Goal: Information Seeking & Learning: Learn about a topic

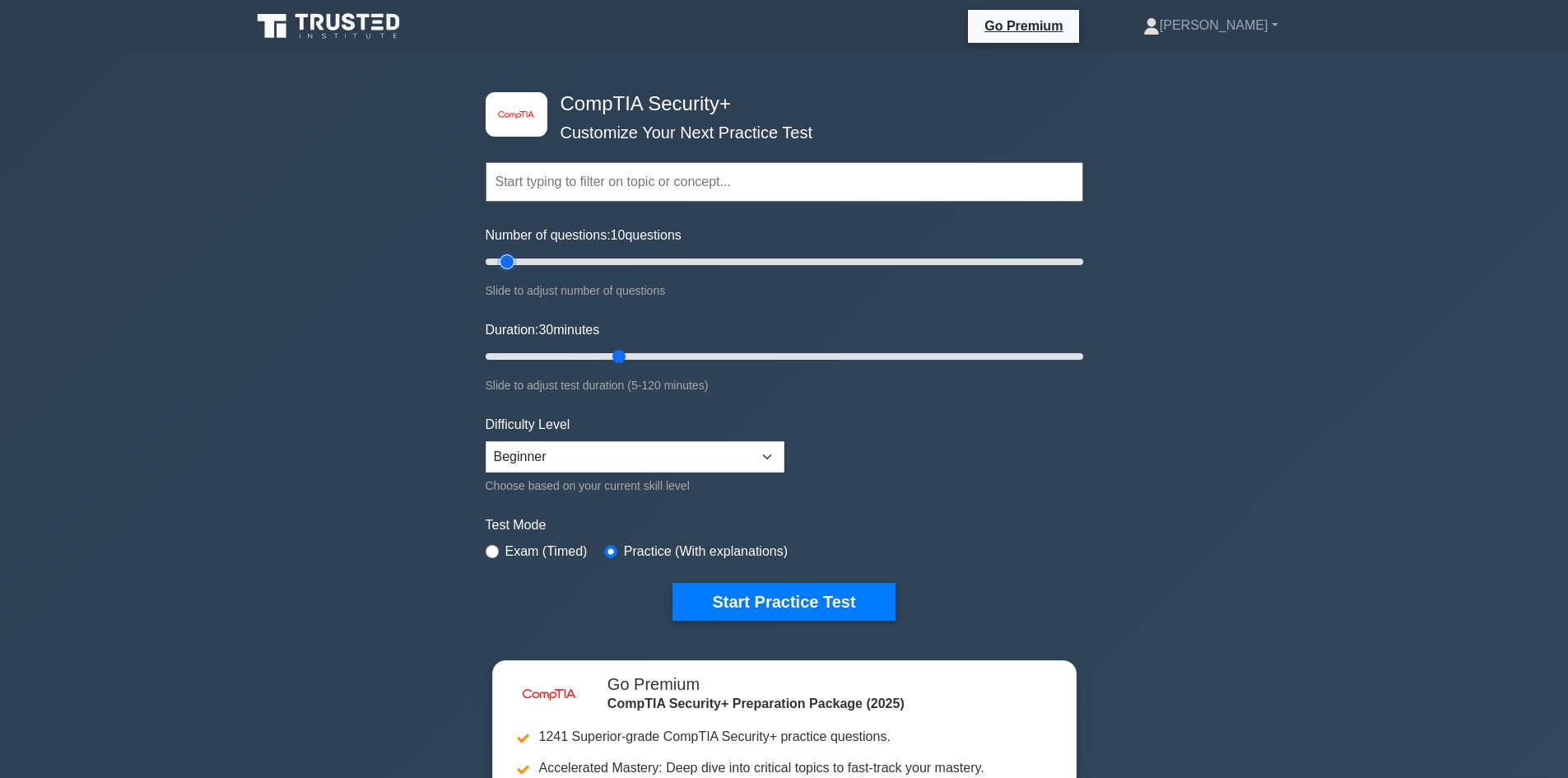
drag, startPoint x: 547, startPoint y: 264, endPoint x: 504, endPoint y: 265, distance: 43.0
type input "10"
click at [504, 265] on input "Number of questions: 10 questions" at bounding box center [784, 262] width 598 height 20
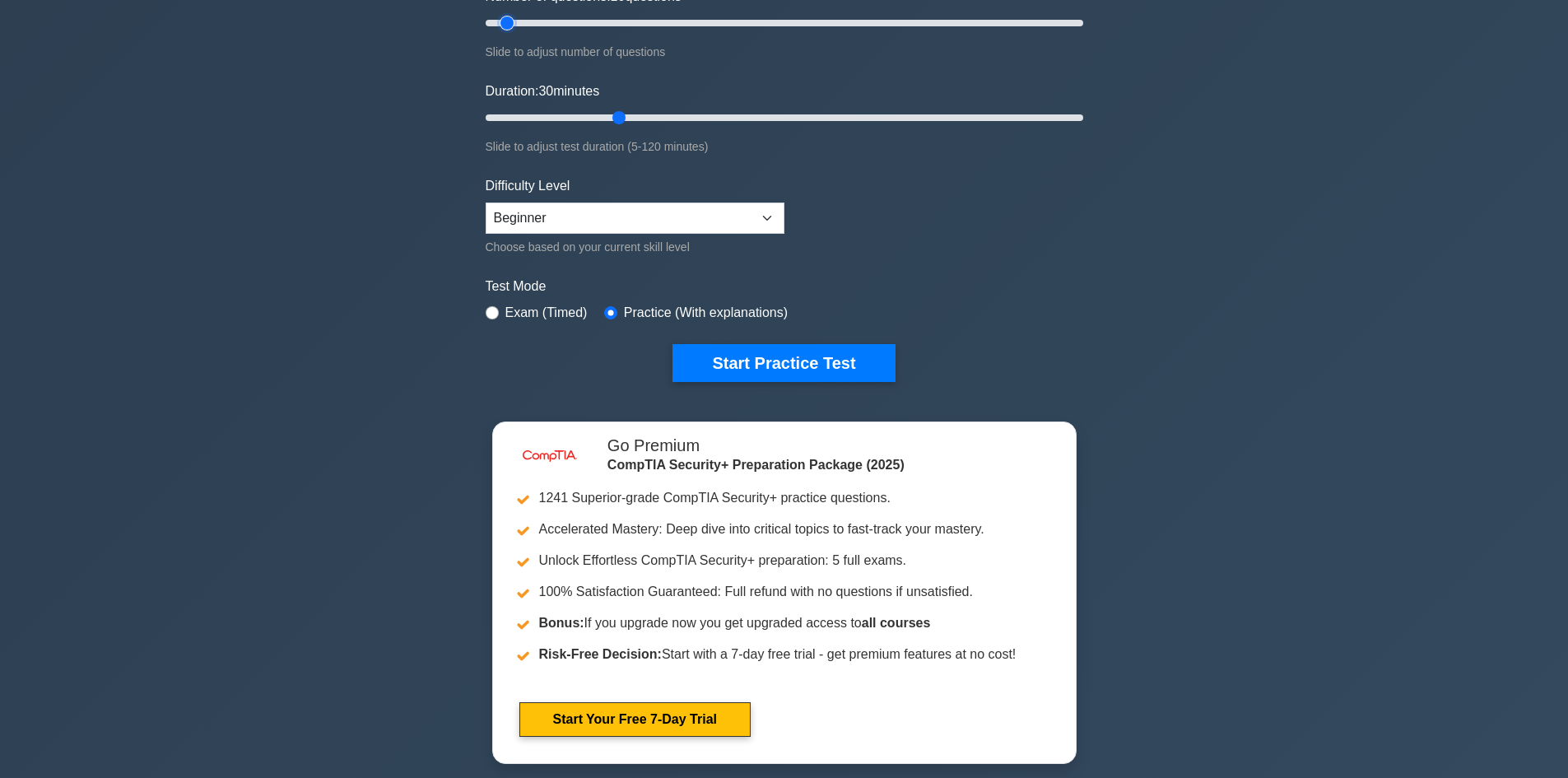
scroll to position [165, 0]
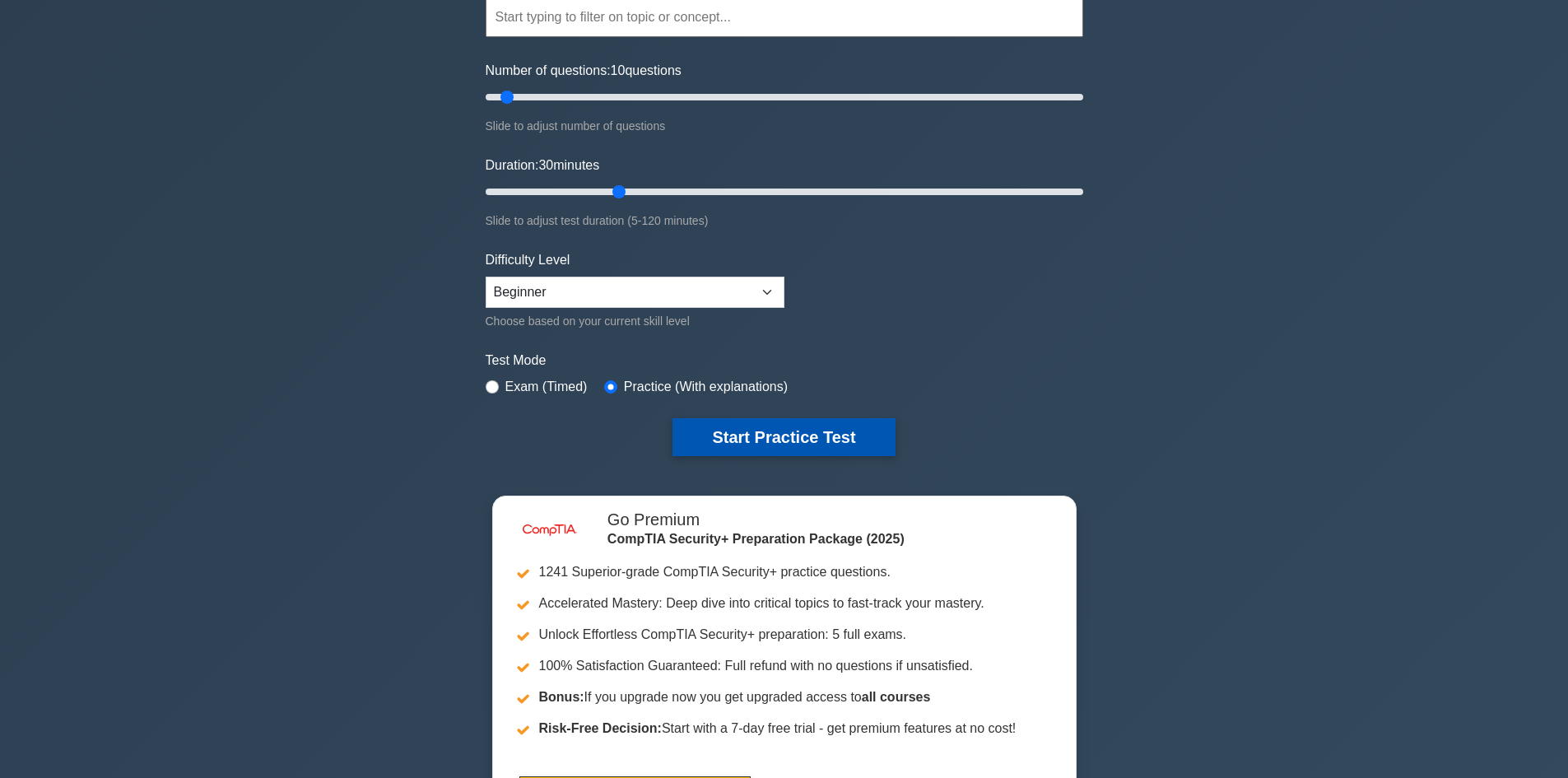
click at [776, 443] on button "Start Practice Test" at bounding box center [784, 437] width 222 height 38
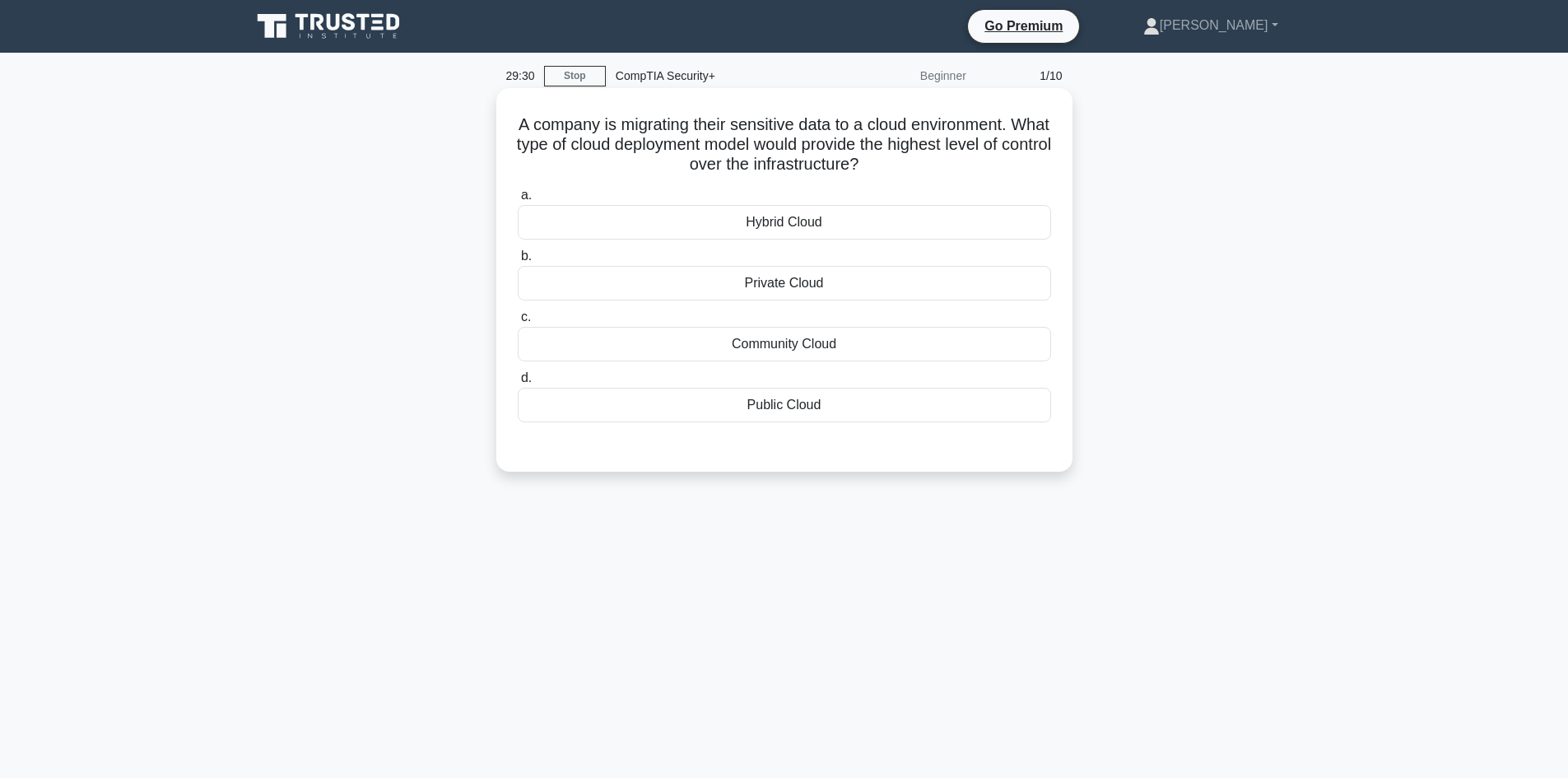
click at [724, 289] on div "Private Cloud" at bounding box center [784, 283] width 534 height 35
click at [518, 262] on input "b. Private Cloud" at bounding box center [518, 256] width 0 height 11
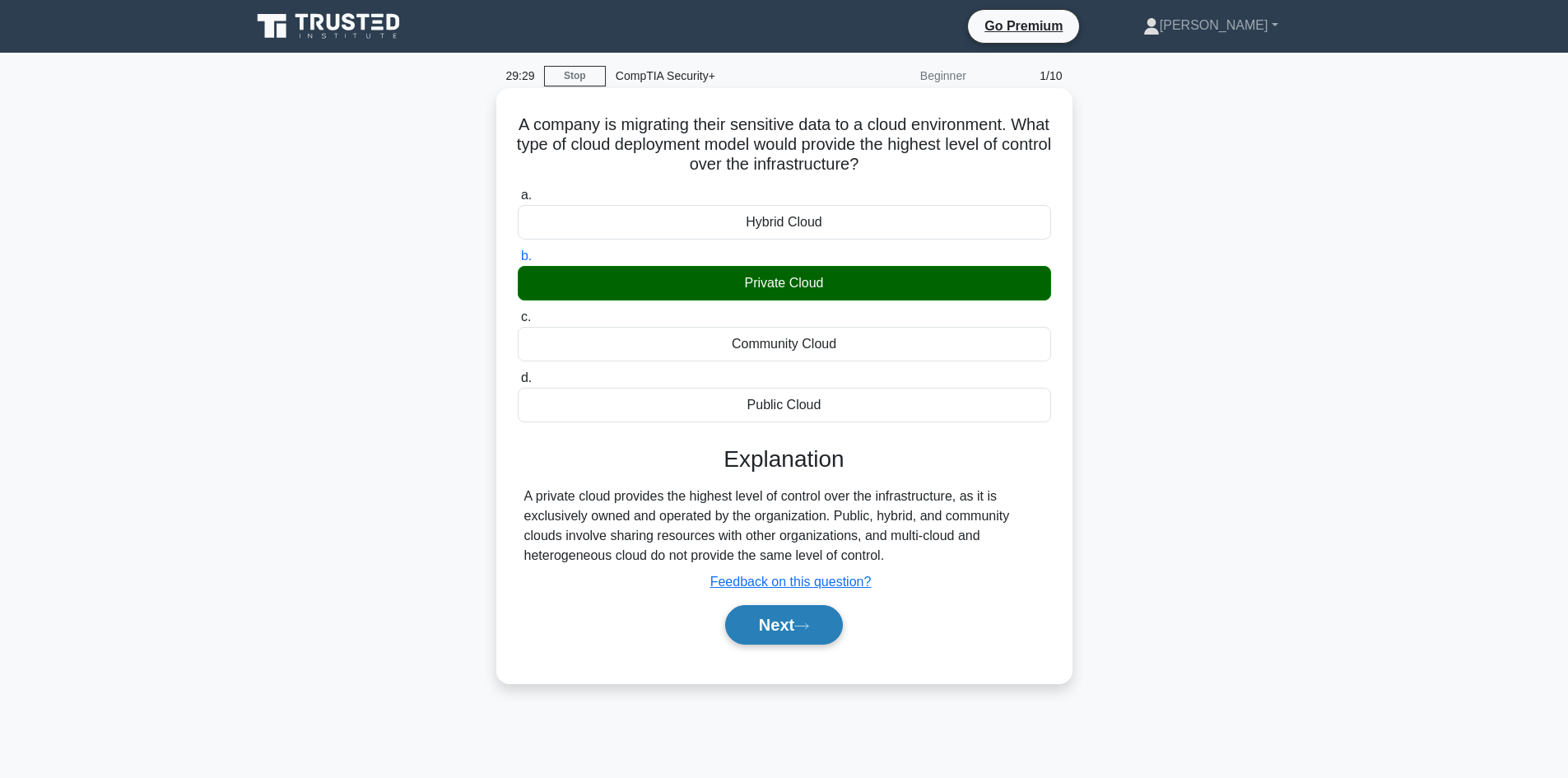
click at [764, 624] on button "Next" at bounding box center [784, 625] width 118 height 40
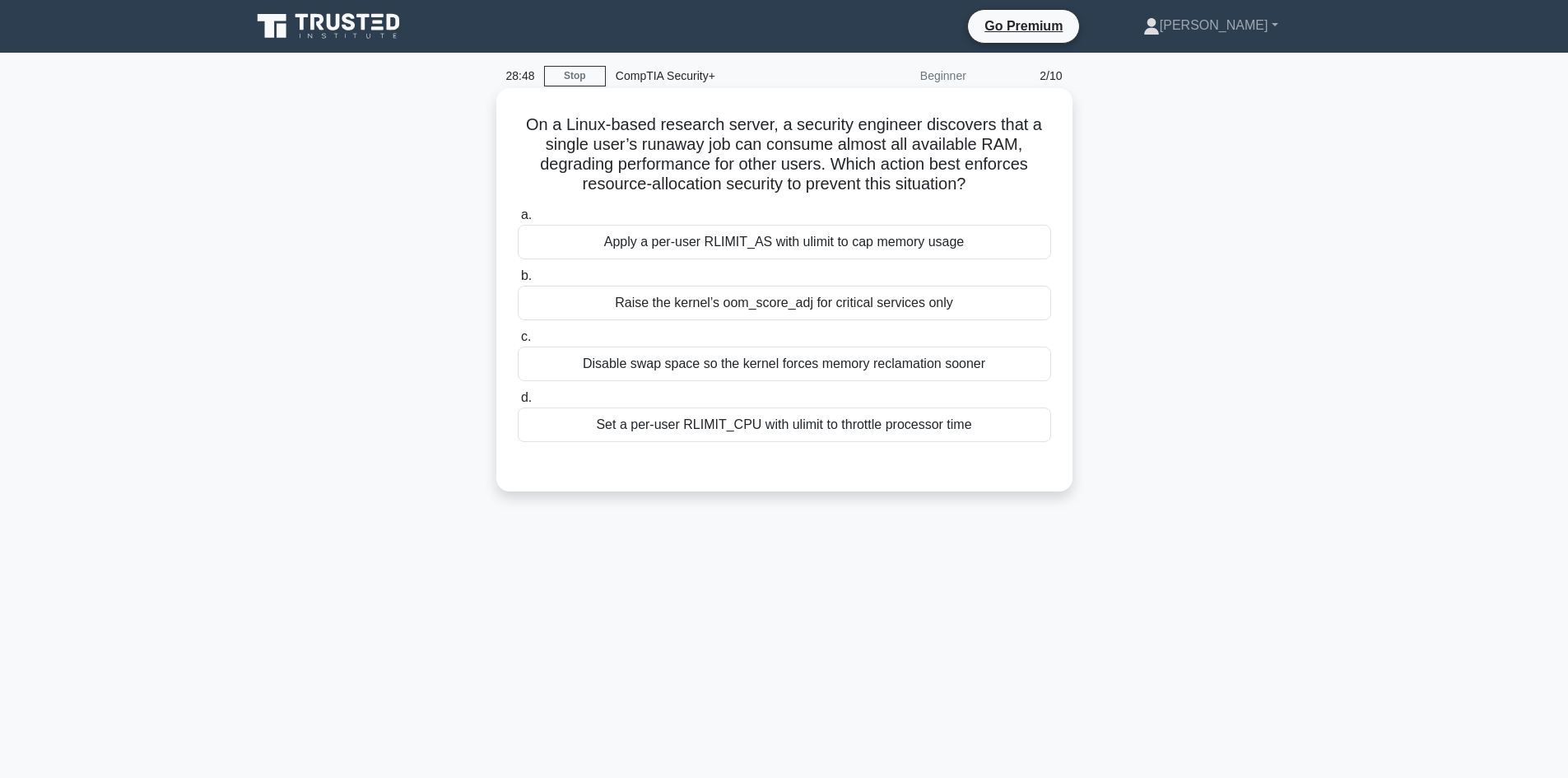
click at [787, 248] on div "Apply a per-user RLIMIT_AS with ulimit to cap memory usage" at bounding box center [784, 241] width 534 height 35
click at [518, 220] on input "a. Apply a per-user RLIMIT_AS with ulimit to cap memory usage" at bounding box center [518, 215] width 0 height 11
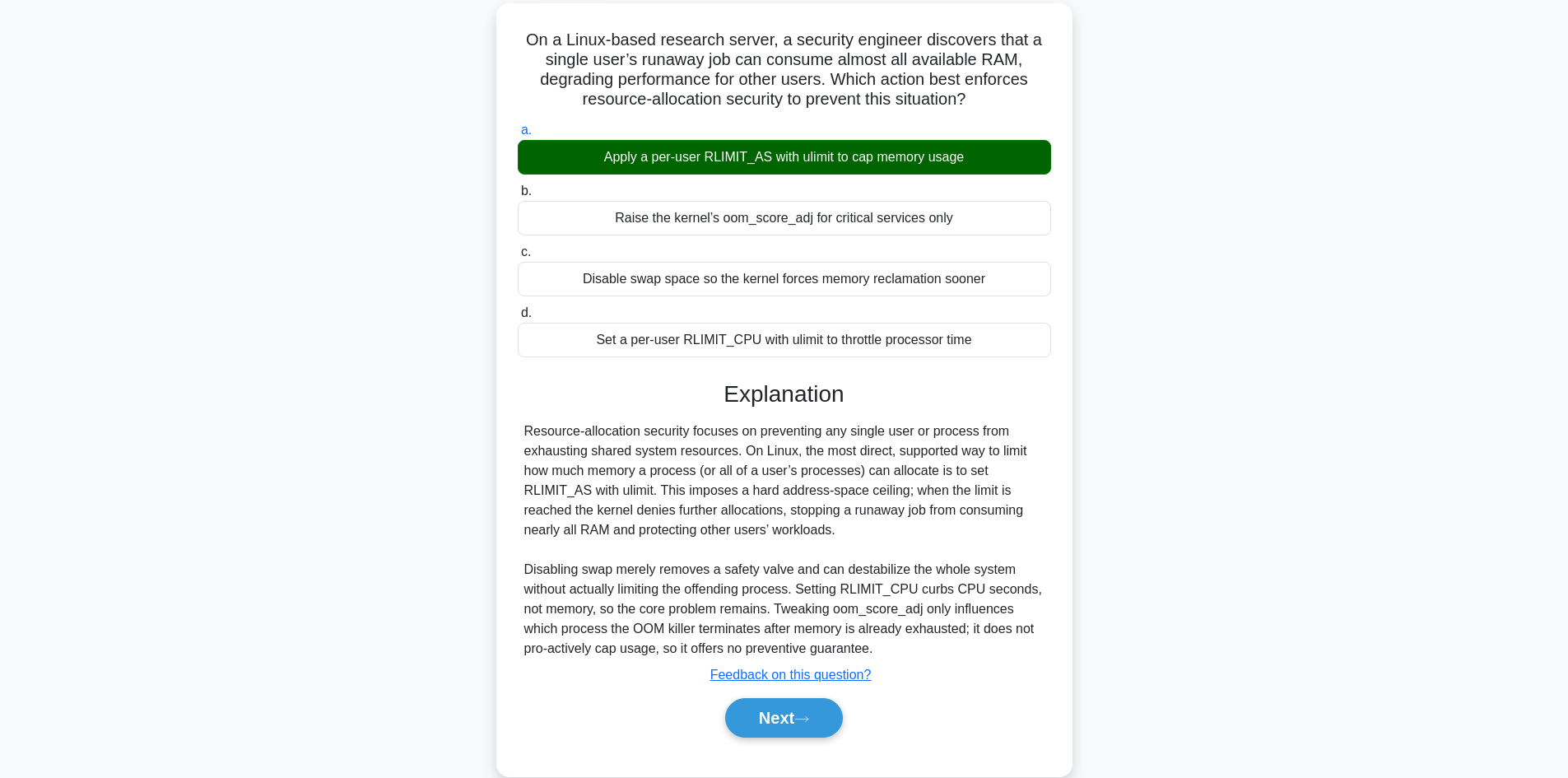
scroll to position [116, 0]
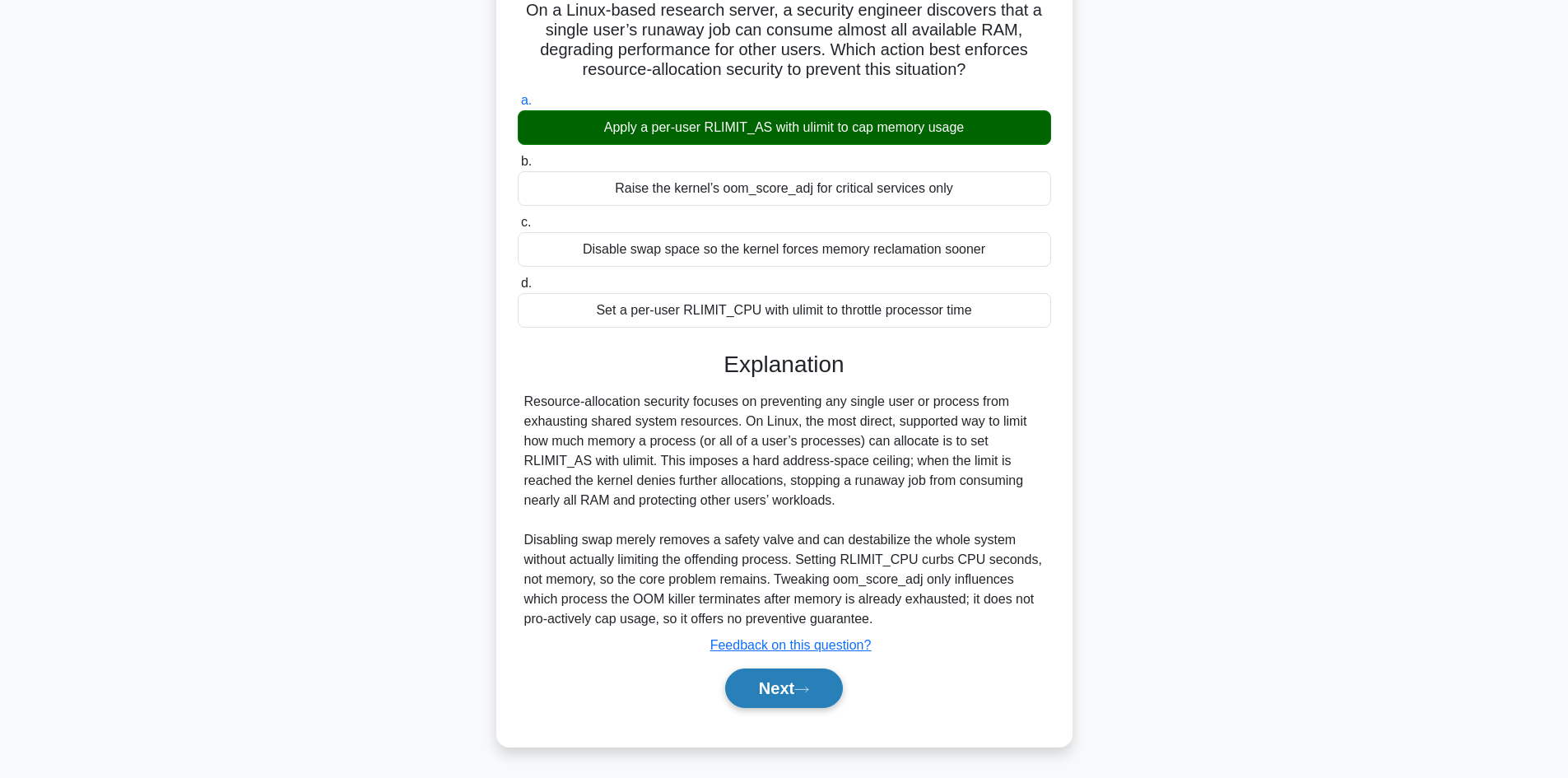
click at [784, 698] on button "Next" at bounding box center [784, 688] width 118 height 40
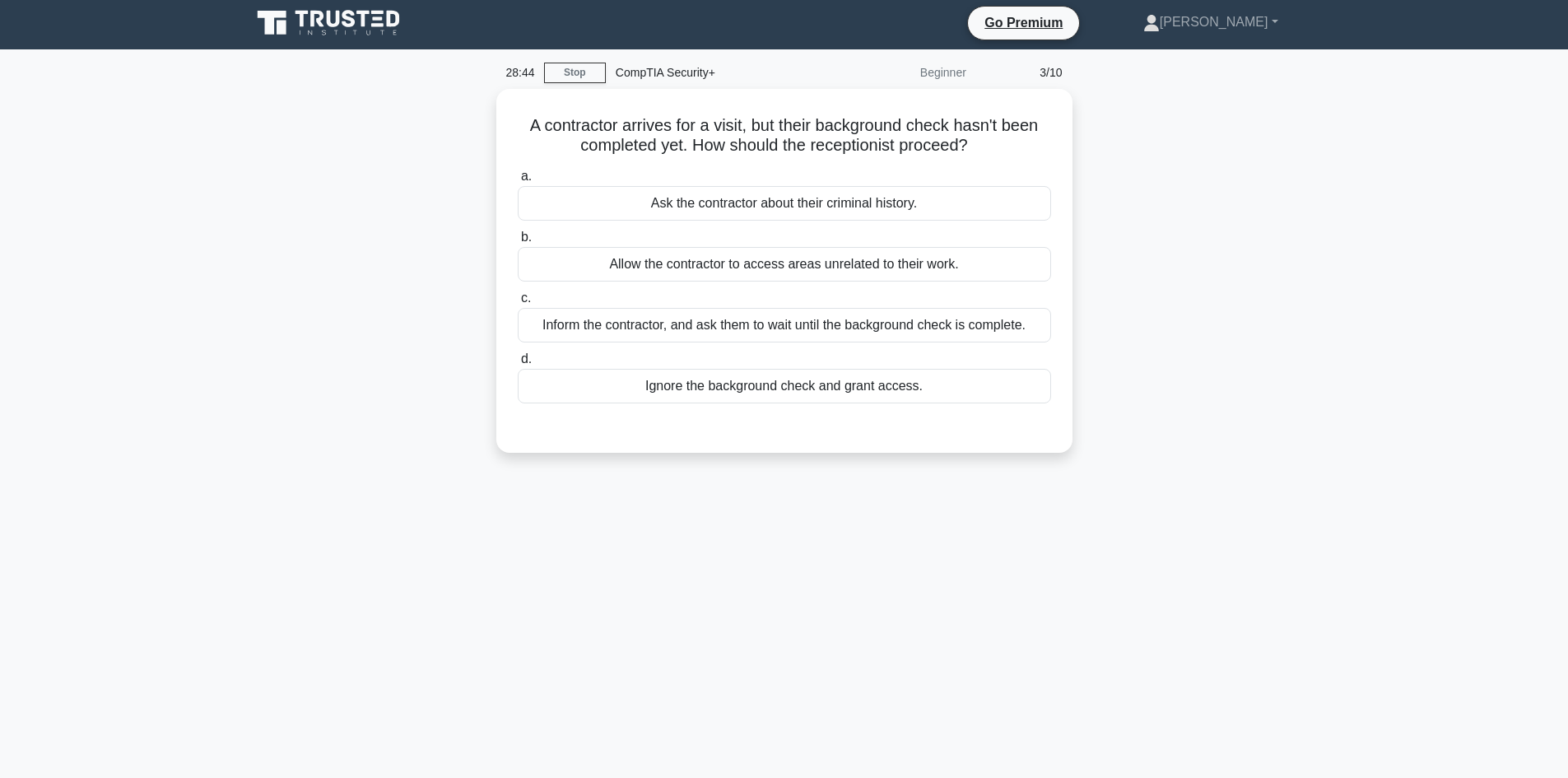
scroll to position [0, 0]
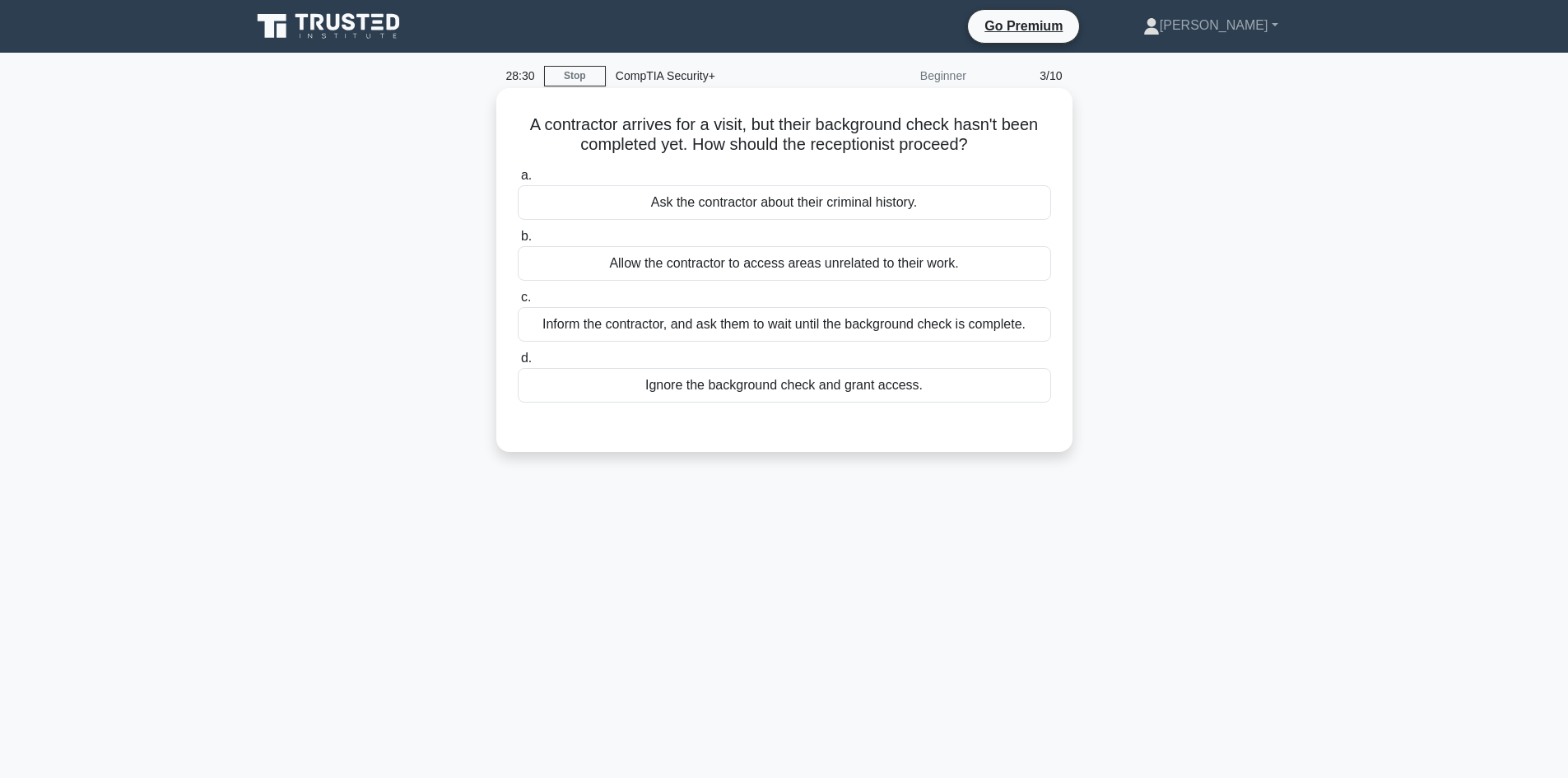
click at [994, 321] on div "Inform the contractor, and ask them to wait until the background check is compl…" at bounding box center [784, 324] width 534 height 35
click at [518, 303] on input "c. Inform the contractor, and ask them to wait until the background check is co…" at bounding box center [518, 298] width 0 height 11
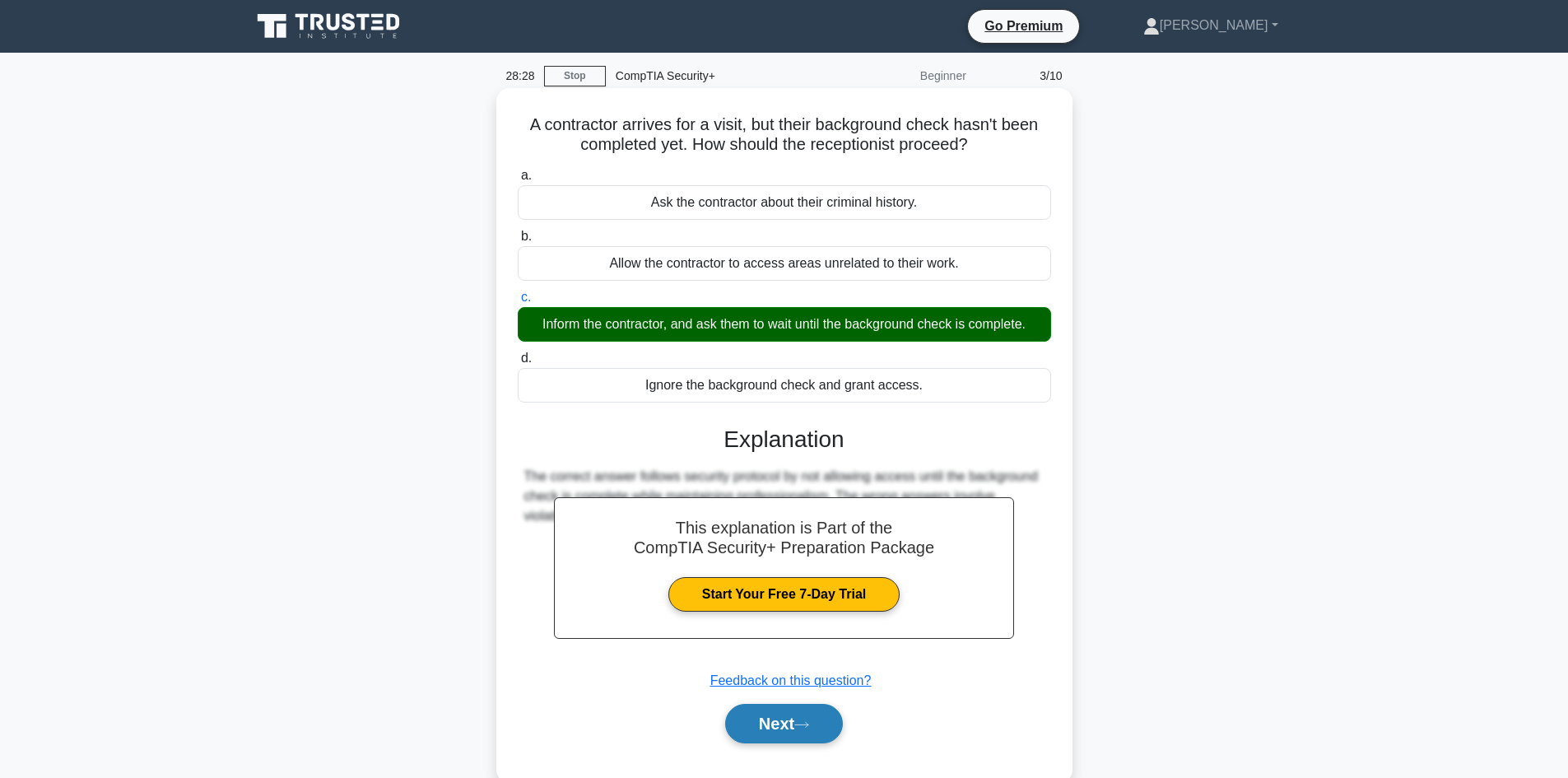
click at [824, 729] on button "Next" at bounding box center [784, 724] width 118 height 40
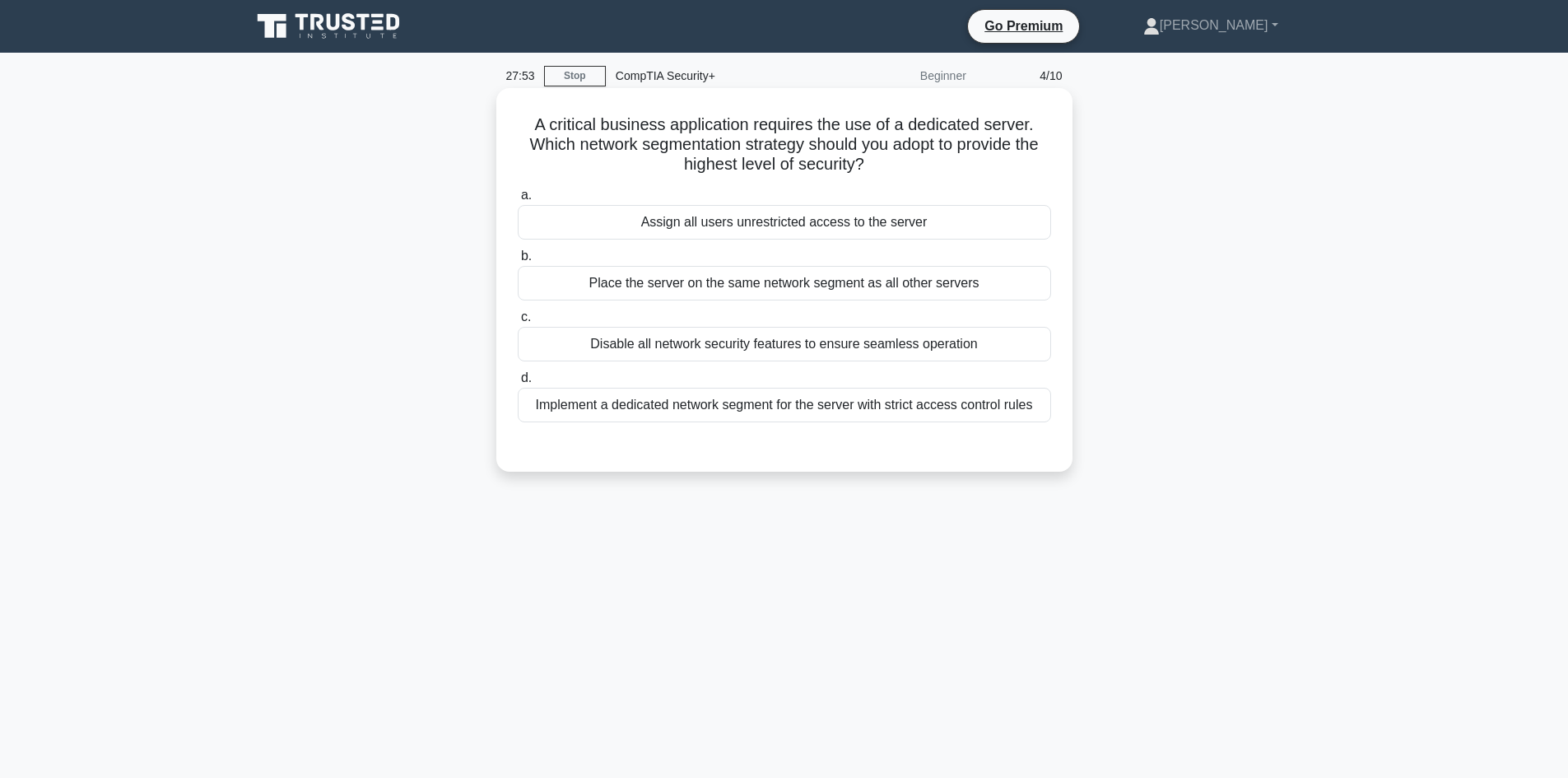
click at [708, 407] on div "Implement a dedicated network segment for the server with strict access control…" at bounding box center [784, 404] width 534 height 35
click at [518, 384] on input "d. Implement a dedicated network segment for the server with strict access cont…" at bounding box center [518, 378] width 0 height 11
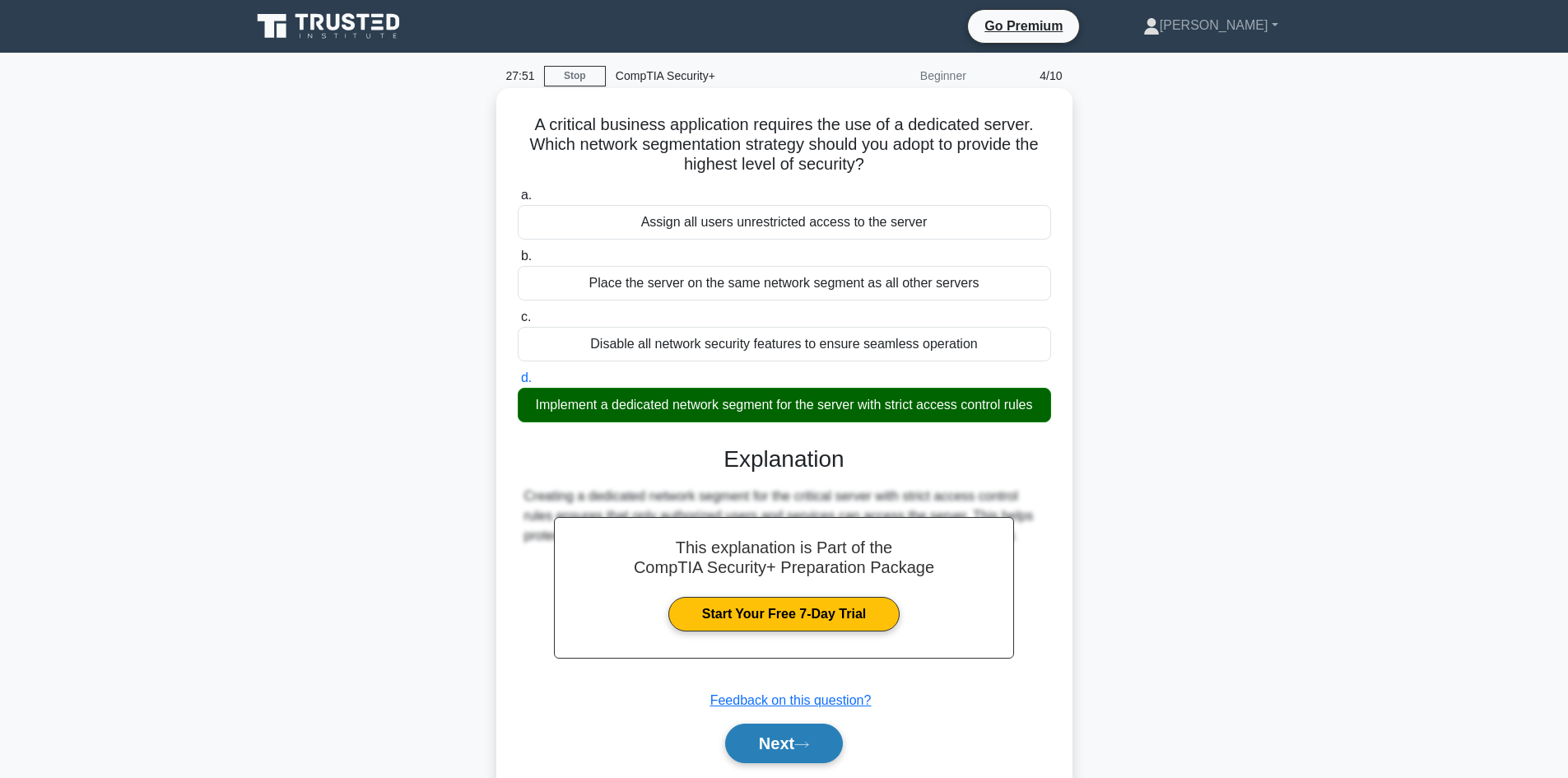
click at [780, 742] on button "Next" at bounding box center [784, 743] width 118 height 40
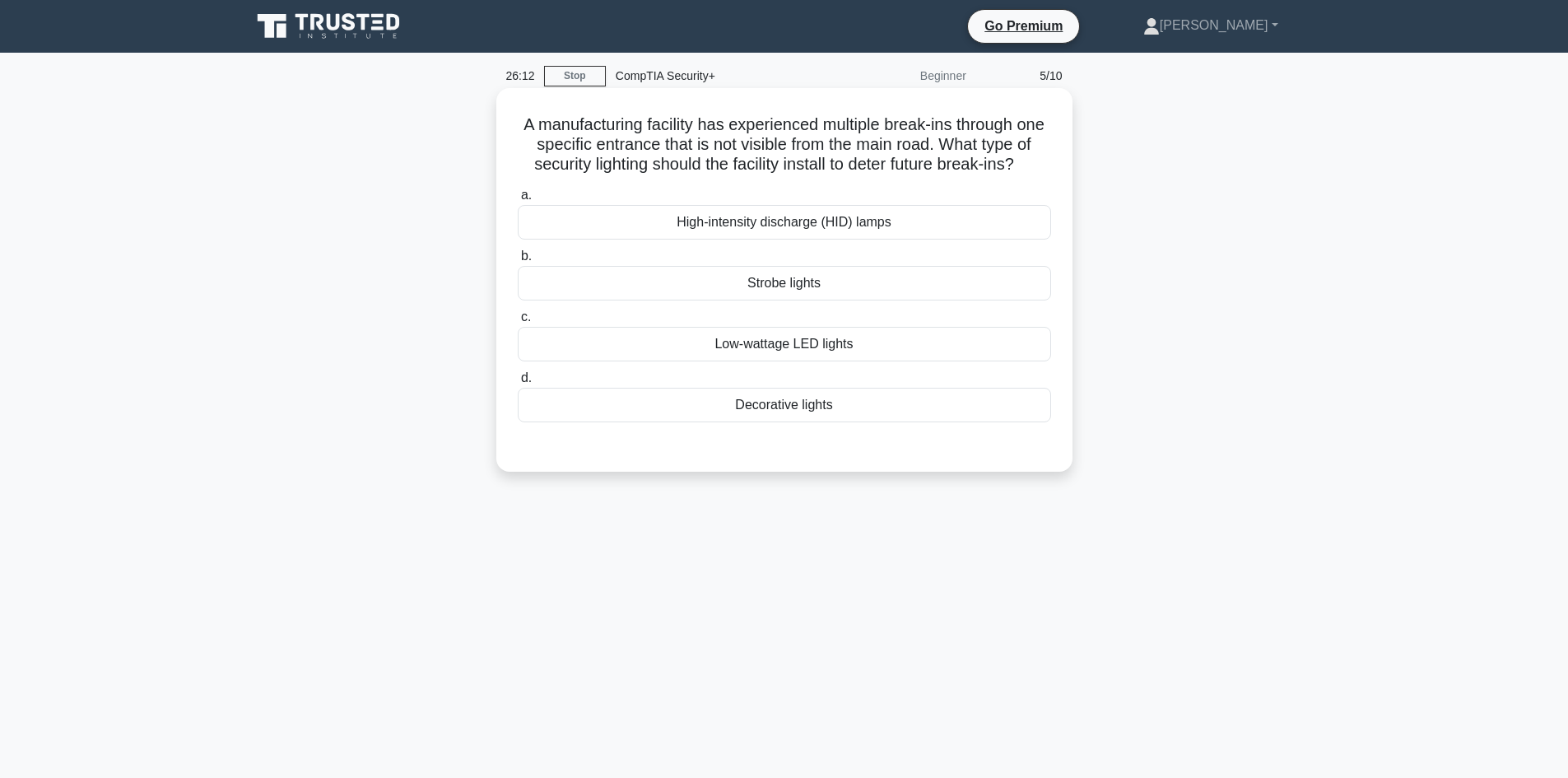
click at [832, 237] on div "High-intensity discharge (HID) lamps" at bounding box center [784, 221] width 534 height 35
click at [518, 201] on input "a. High-intensity discharge (HID) lamps" at bounding box center [518, 195] width 0 height 11
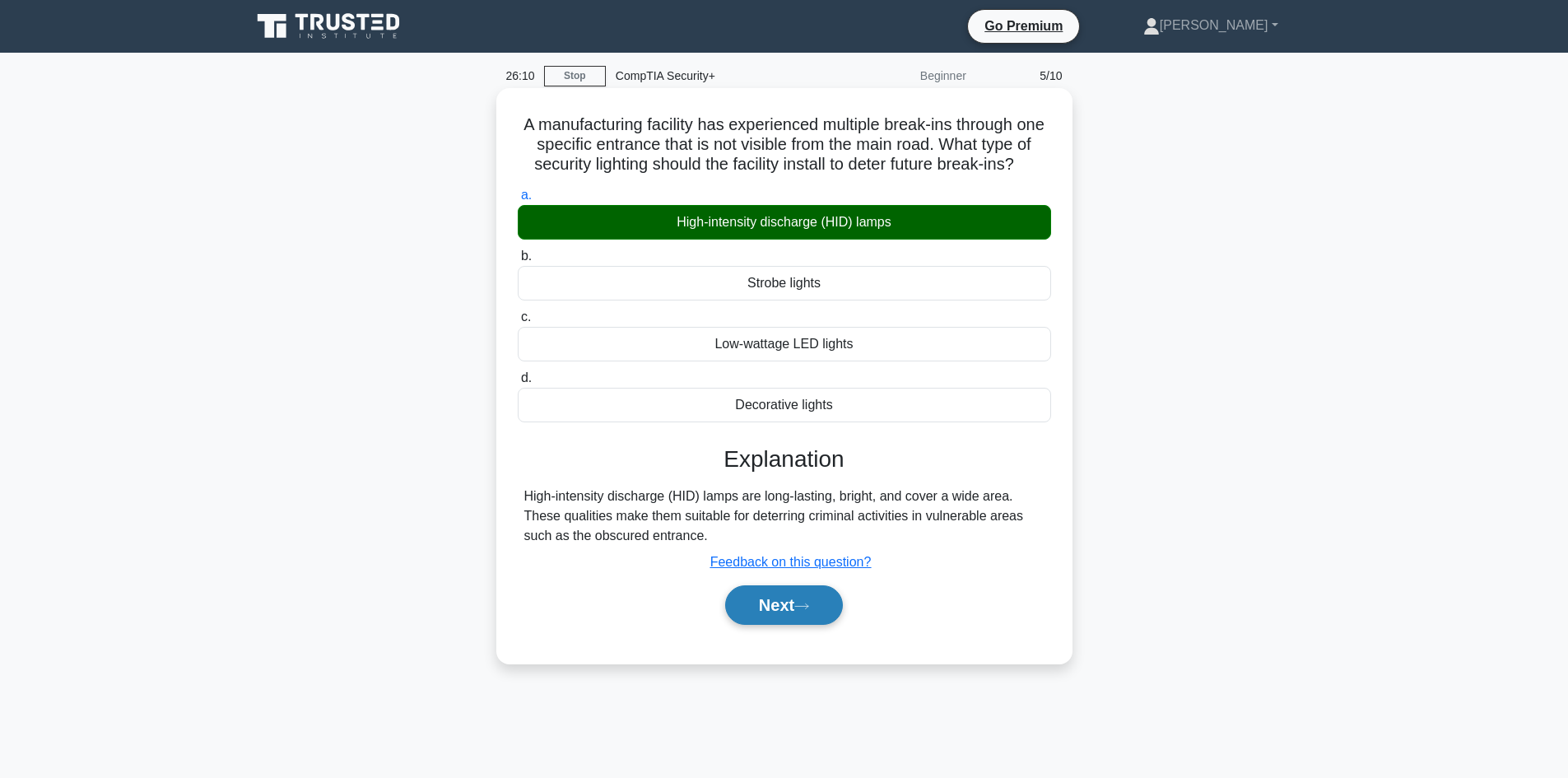
click at [774, 625] on button "Next" at bounding box center [784, 605] width 118 height 40
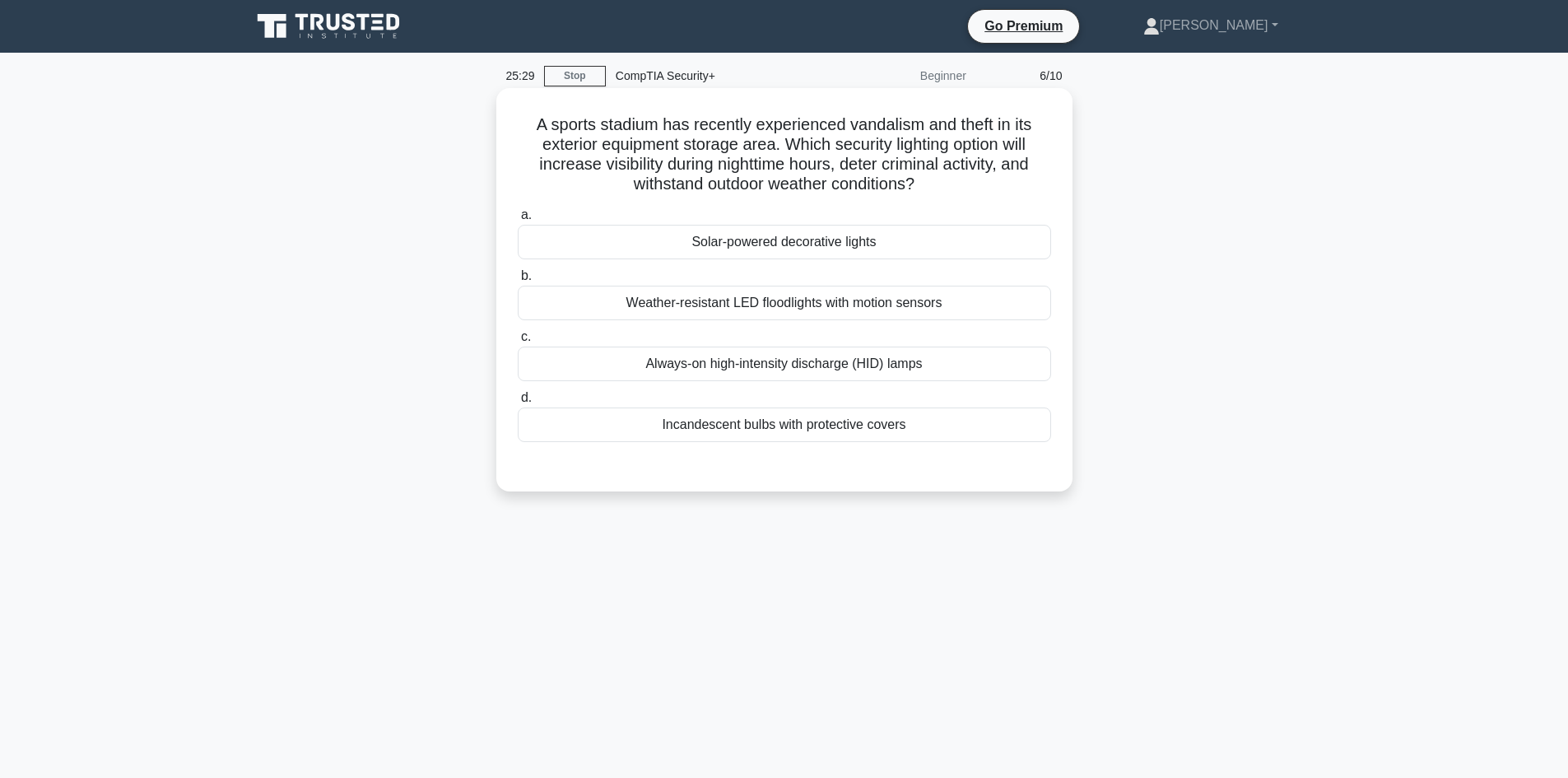
click at [934, 312] on div "Weather-resistant LED floodlights with motion sensors" at bounding box center [784, 303] width 534 height 35
click at [518, 282] on input "b. Weather-resistant LED floodlights with motion sensors" at bounding box center [518, 276] width 0 height 11
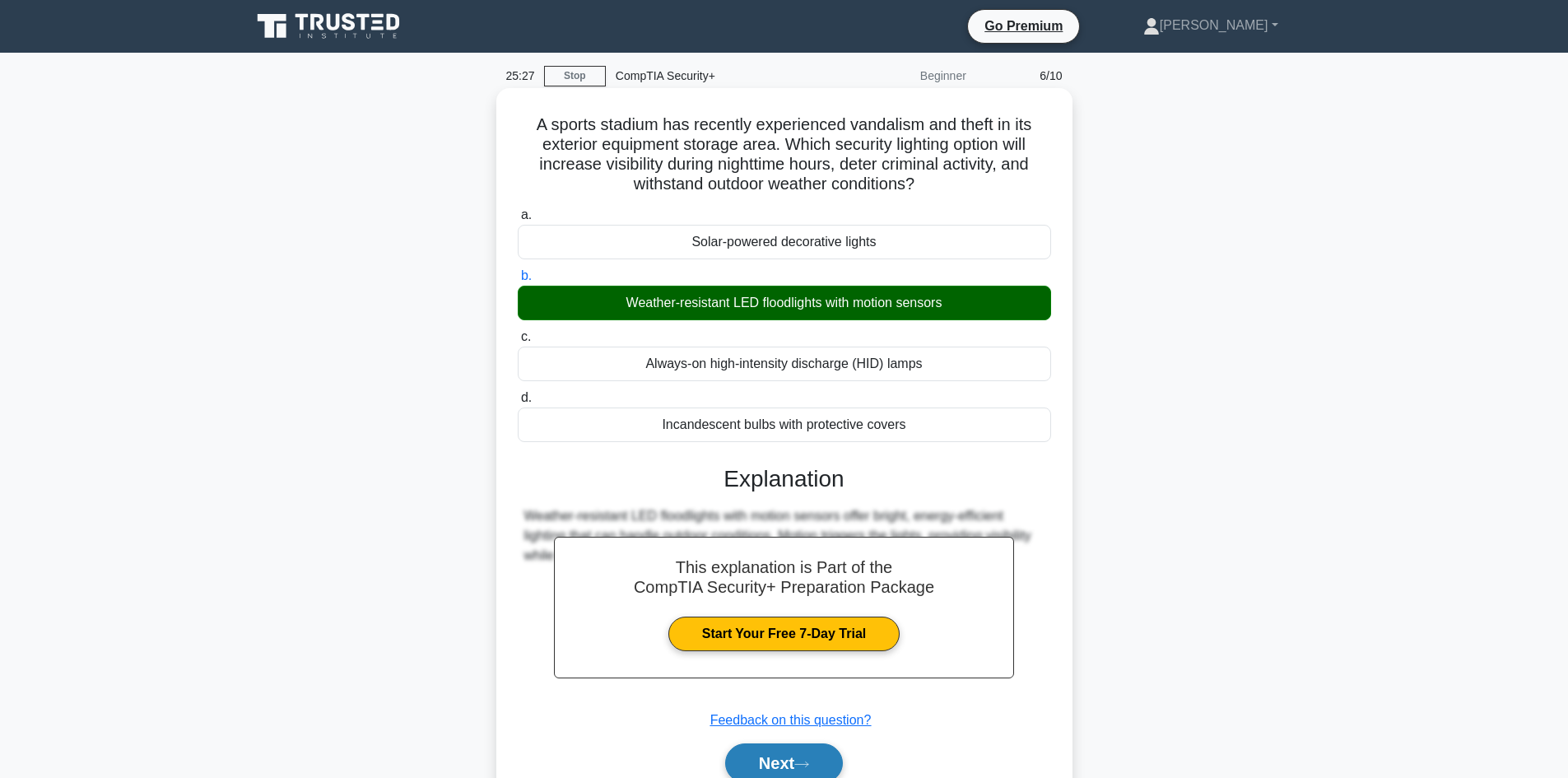
click at [785, 764] on button "Next" at bounding box center [784, 763] width 118 height 40
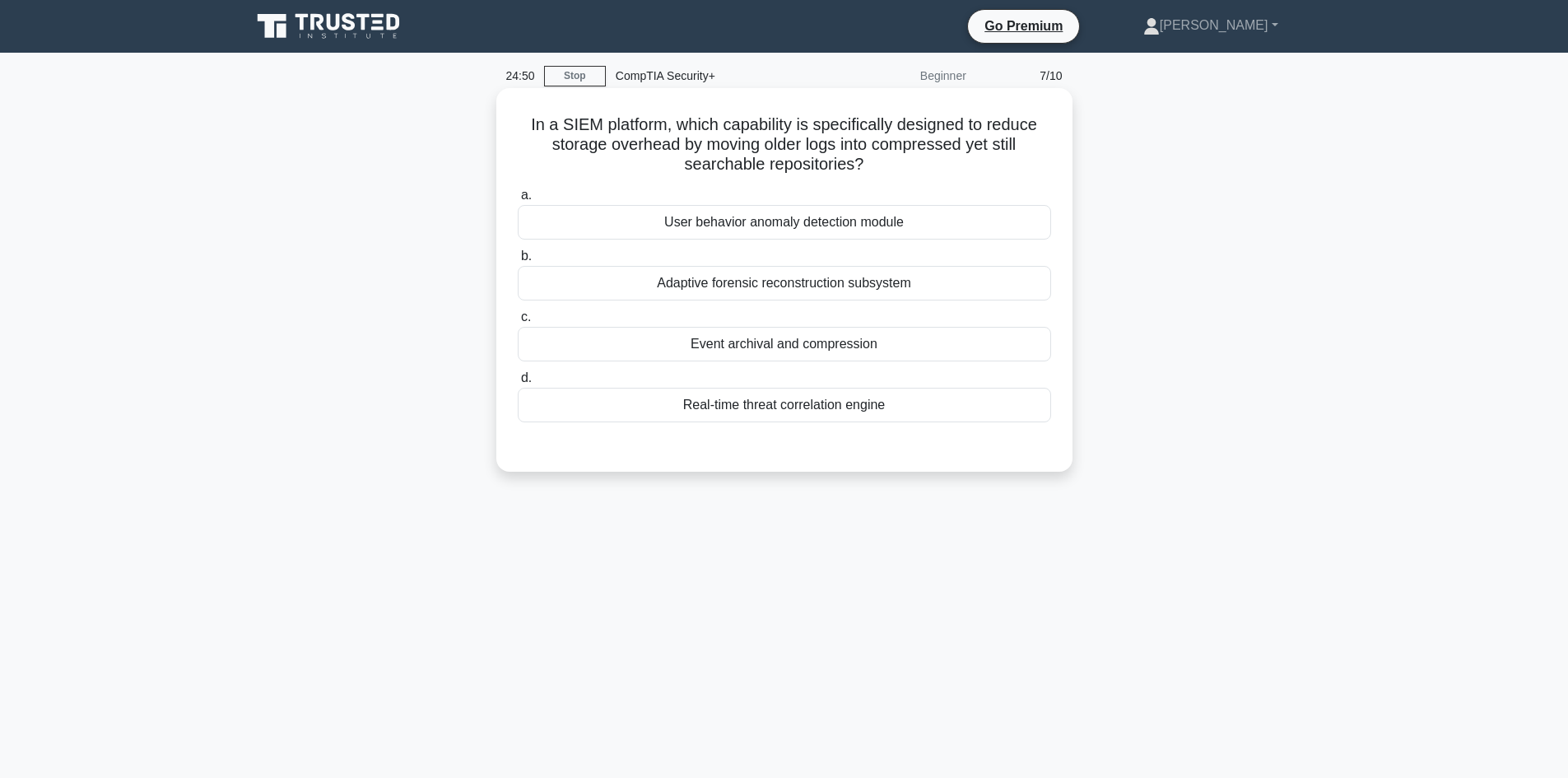
click at [845, 344] on div "Event archival and compression" at bounding box center [784, 344] width 534 height 35
click at [518, 323] on input "c. Event archival and compression" at bounding box center [518, 317] width 0 height 11
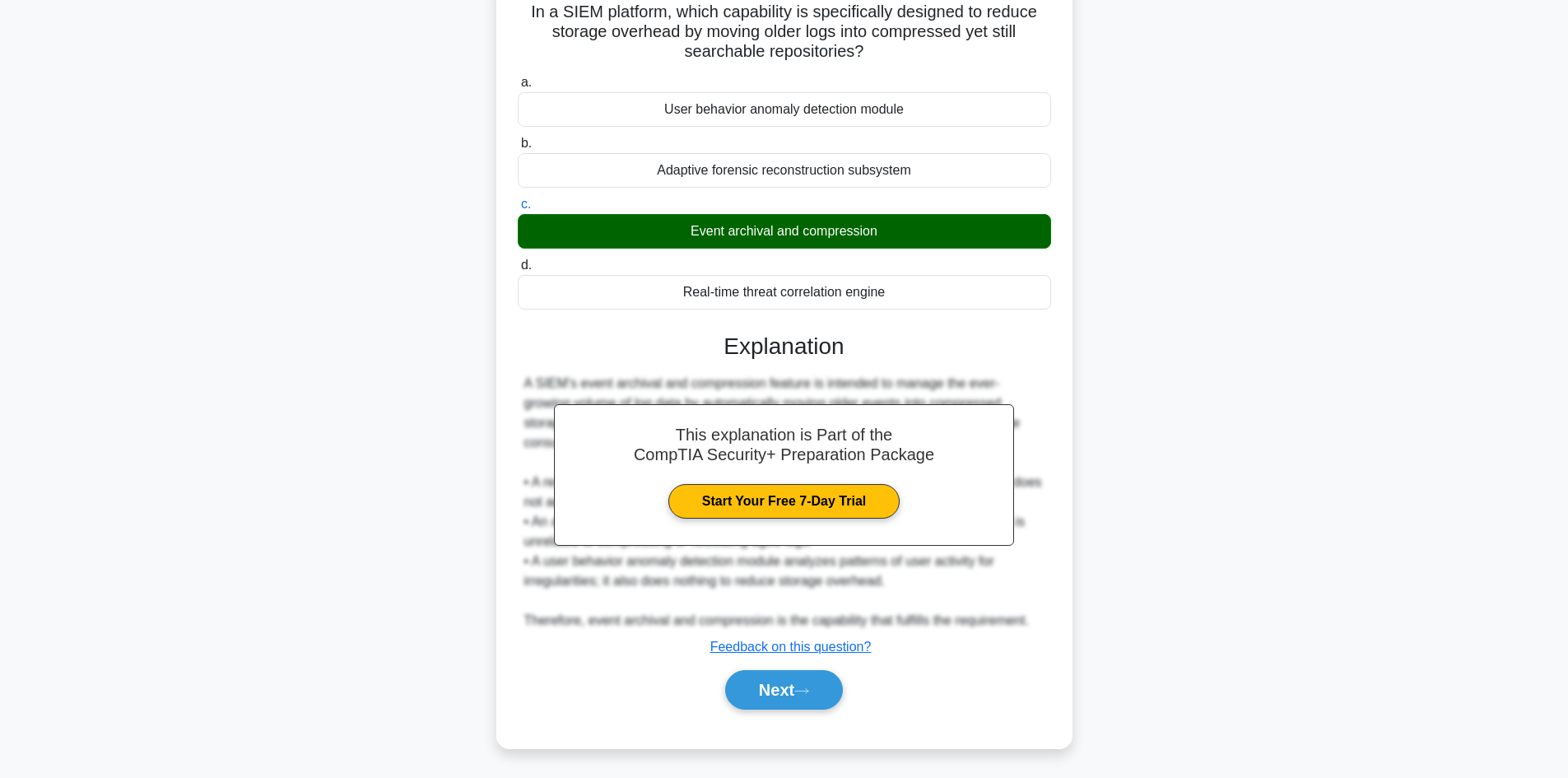
scroll to position [116, 0]
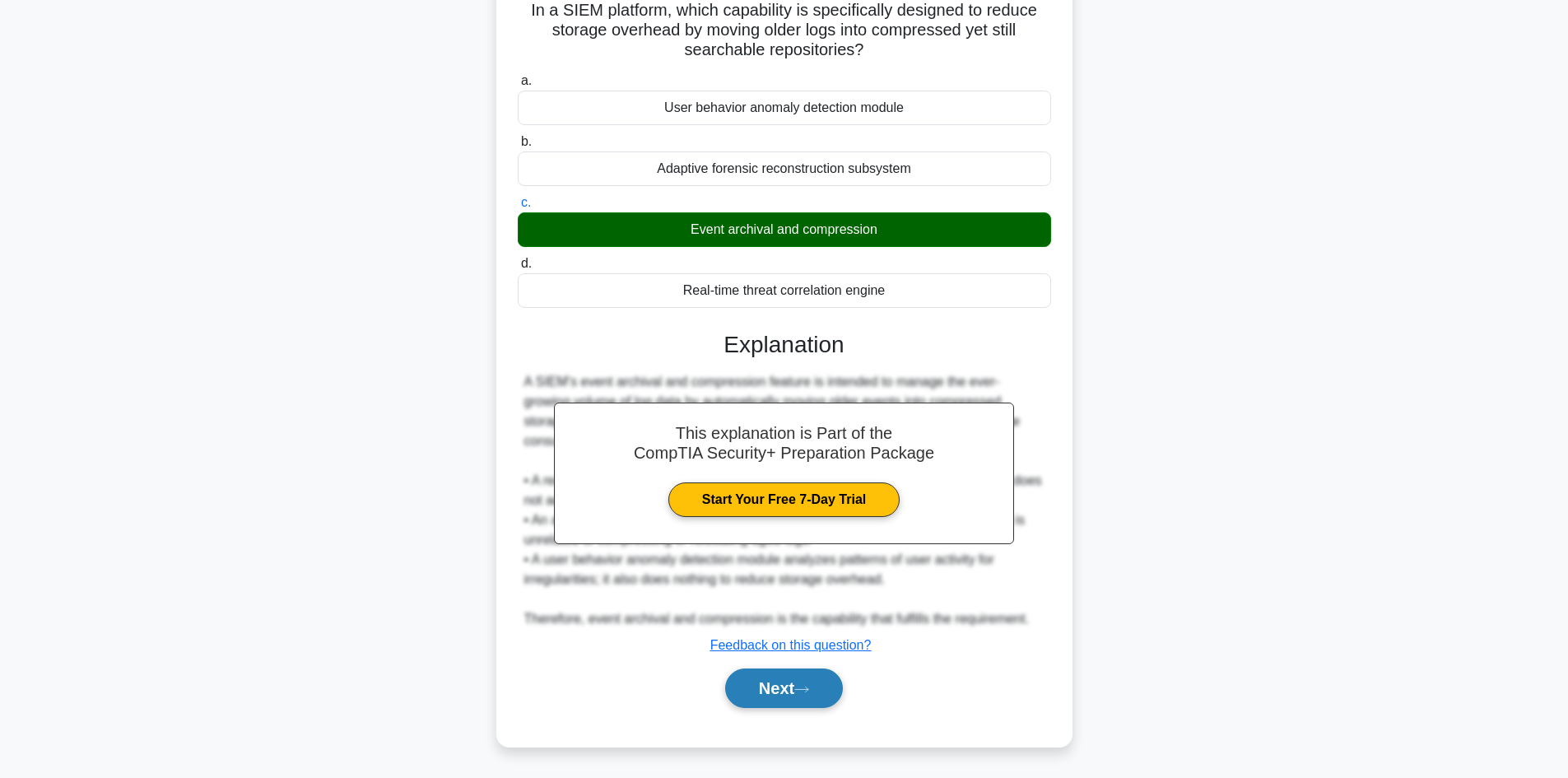
click at [763, 692] on button "Next" at bounding box center [784, 688] width 118 height 40
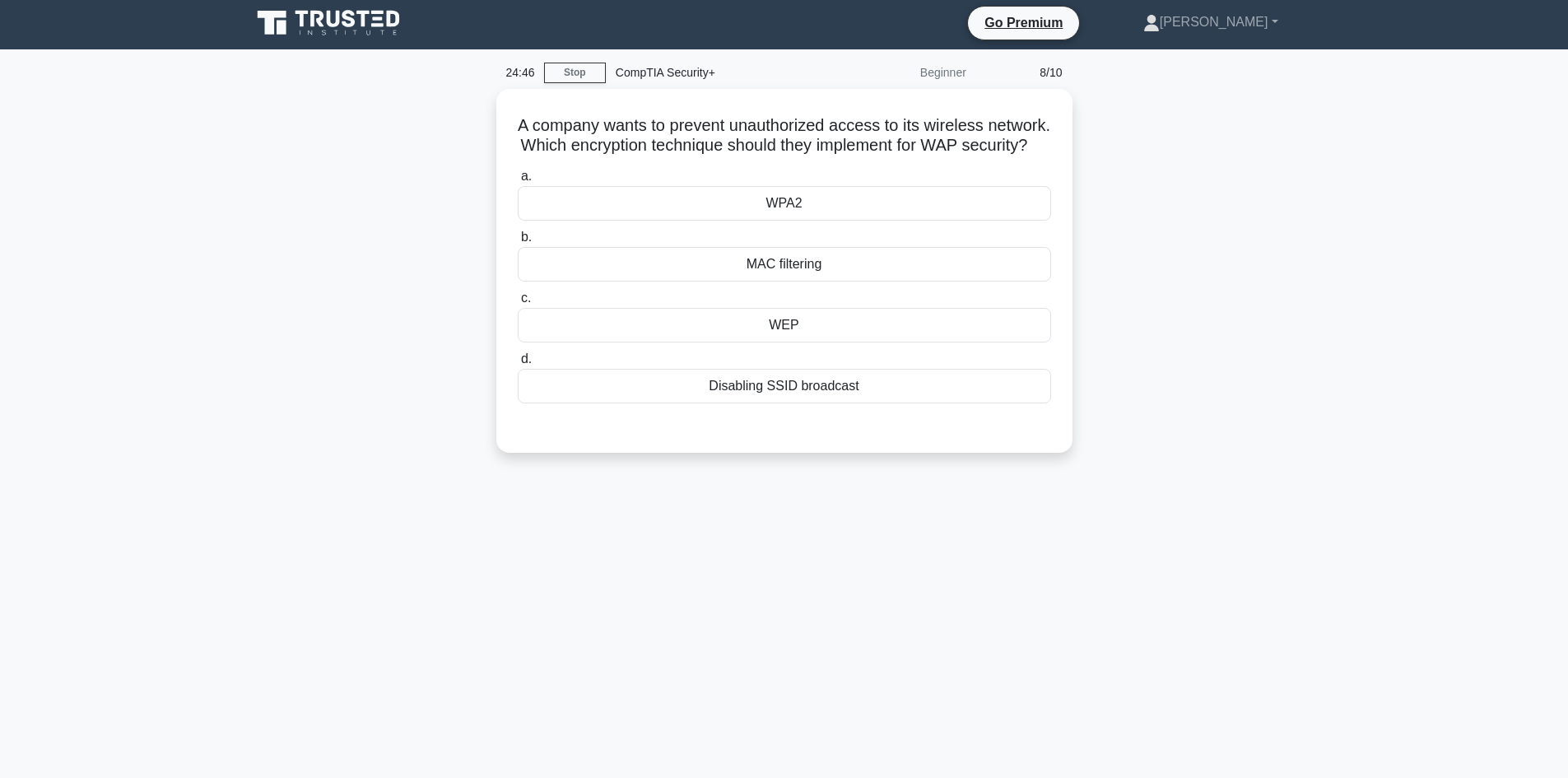
scroll to position [0, 0]
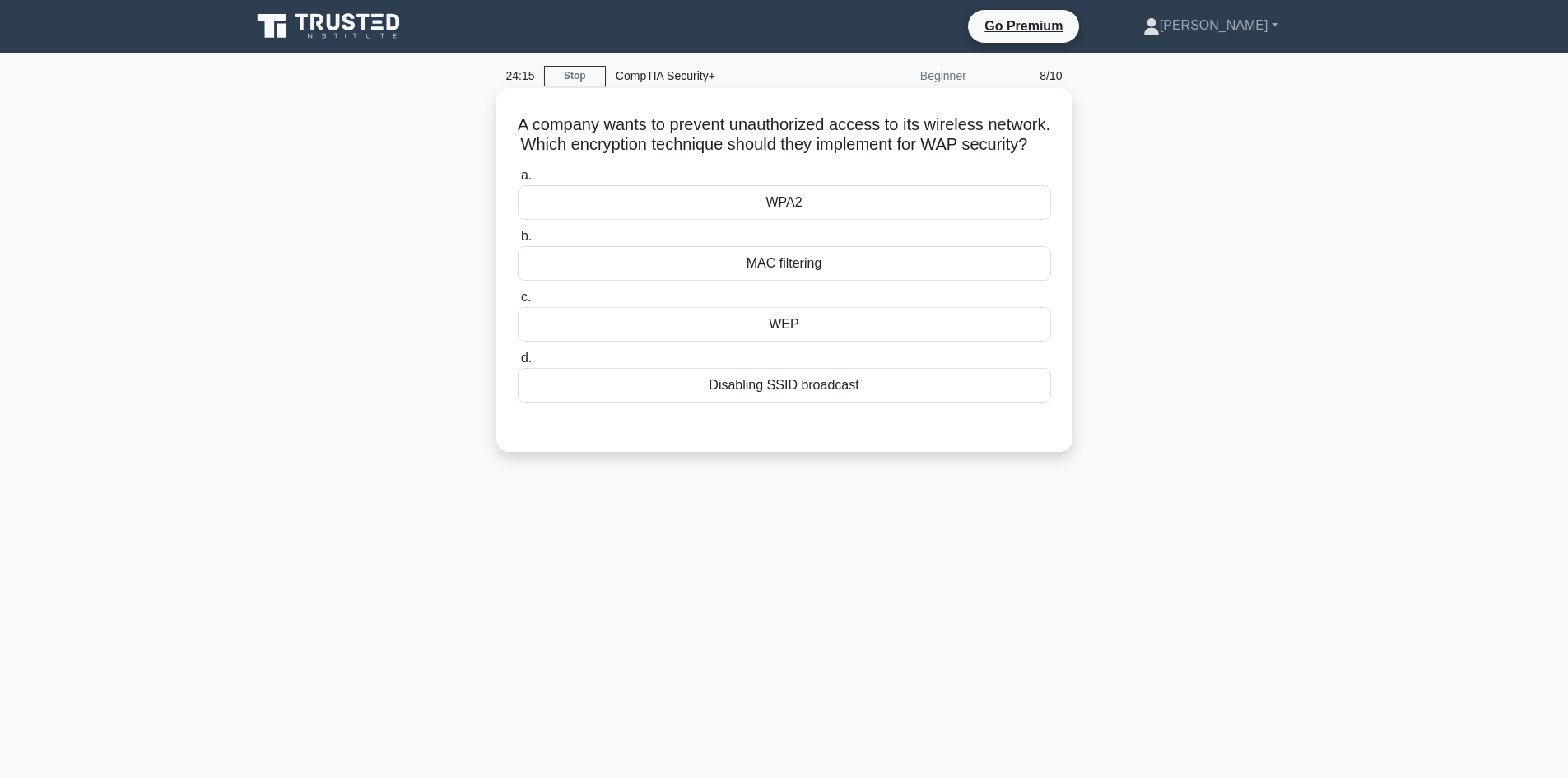
click at [905, 219] on div "WPA2" at bounding box center [784, 202] width 534 height 35
click at [518, 181] on input "a. WPA2" at bounding box center [518, 175] width 0 height 11
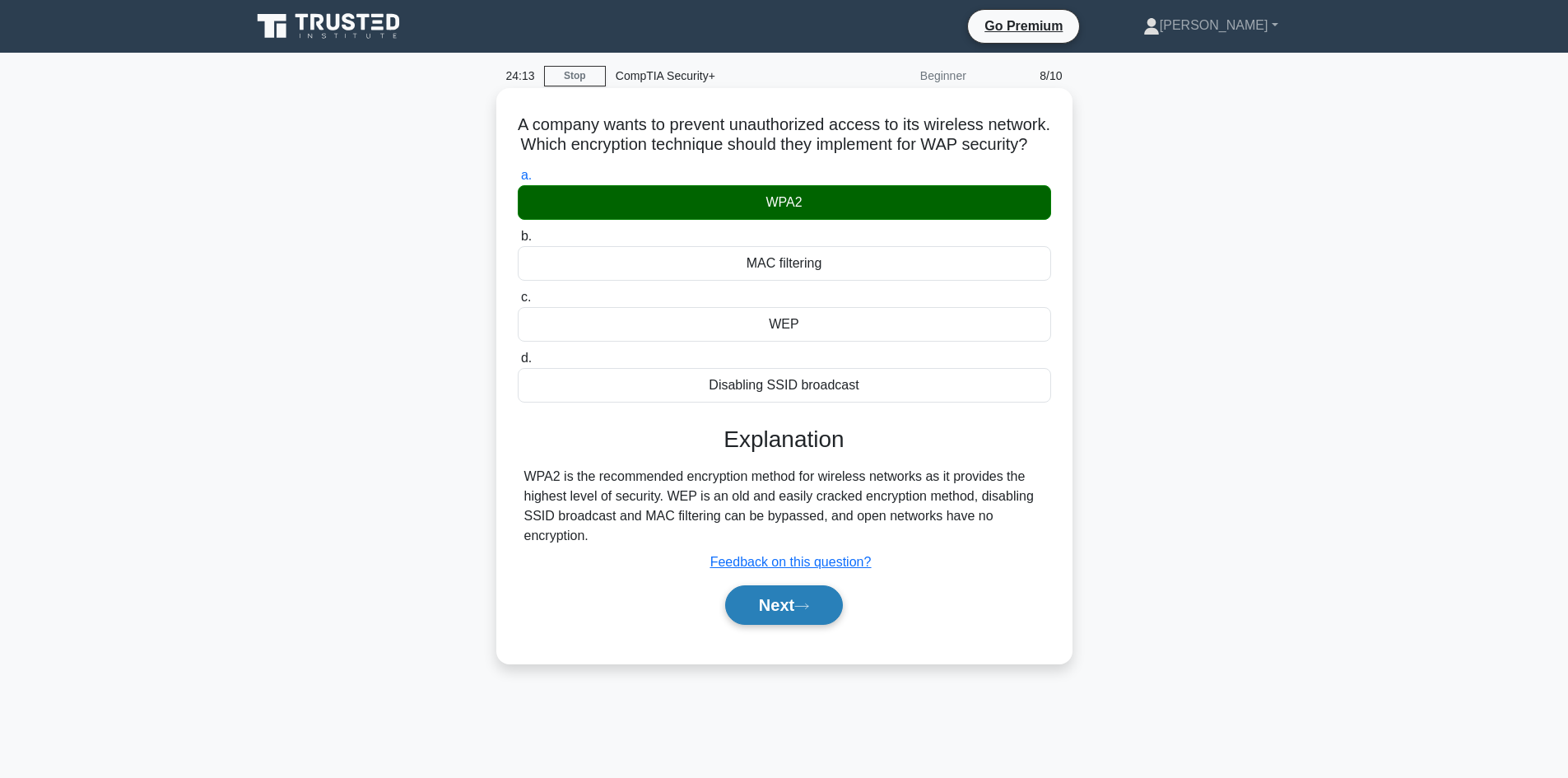
click at [790, 625] on button "Next" at bounding box center [784, 605] width 118 height 40
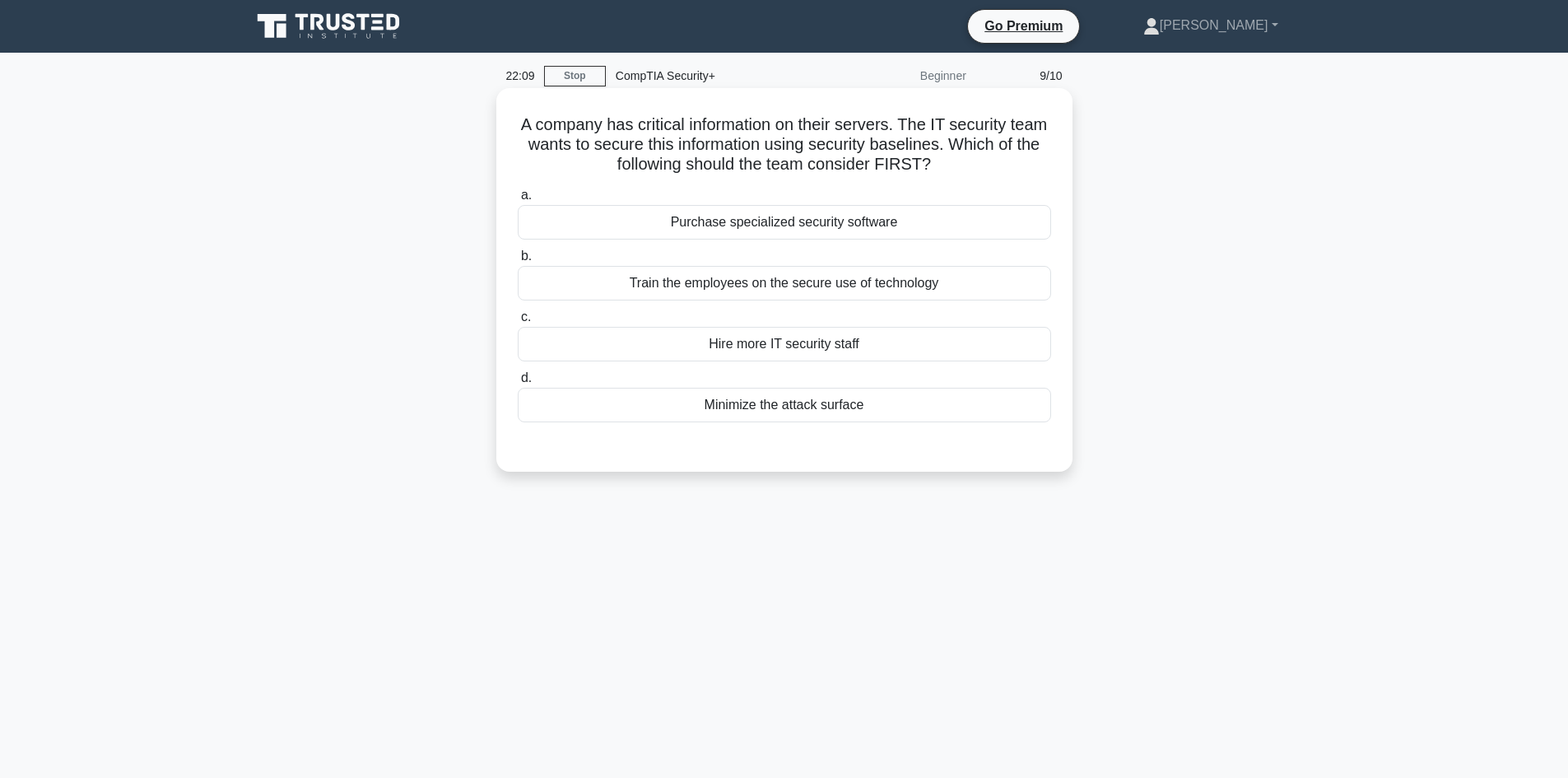
click at [906, 219] on div "Purchase specialized security software" at bounding box center [784, 221] width 534 height 35
click at [518, 201] on input "a. Purchase specialized security software" at bounding box center [518, 195] width 0 height 11
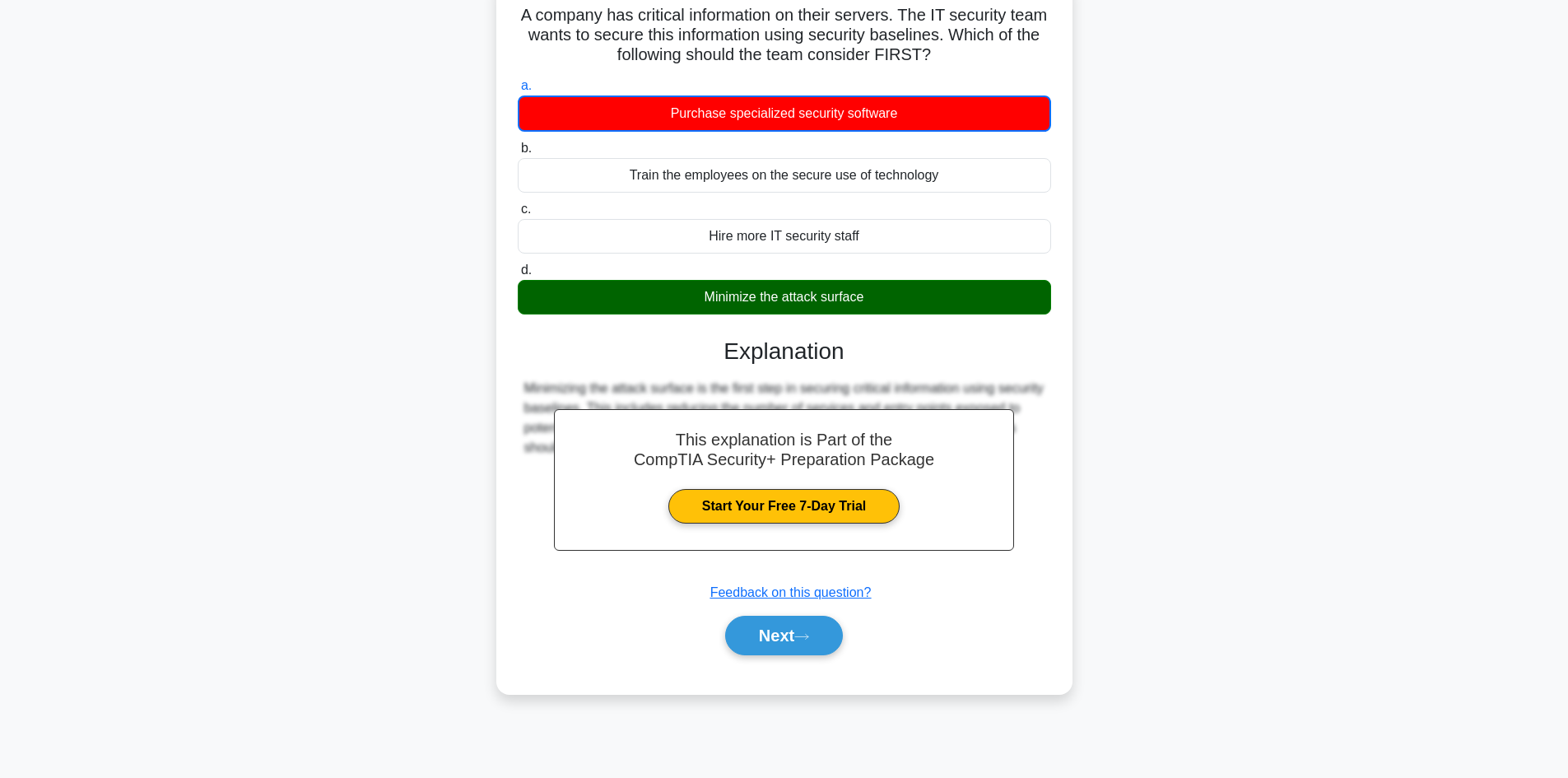
scroll to position [111, 0]
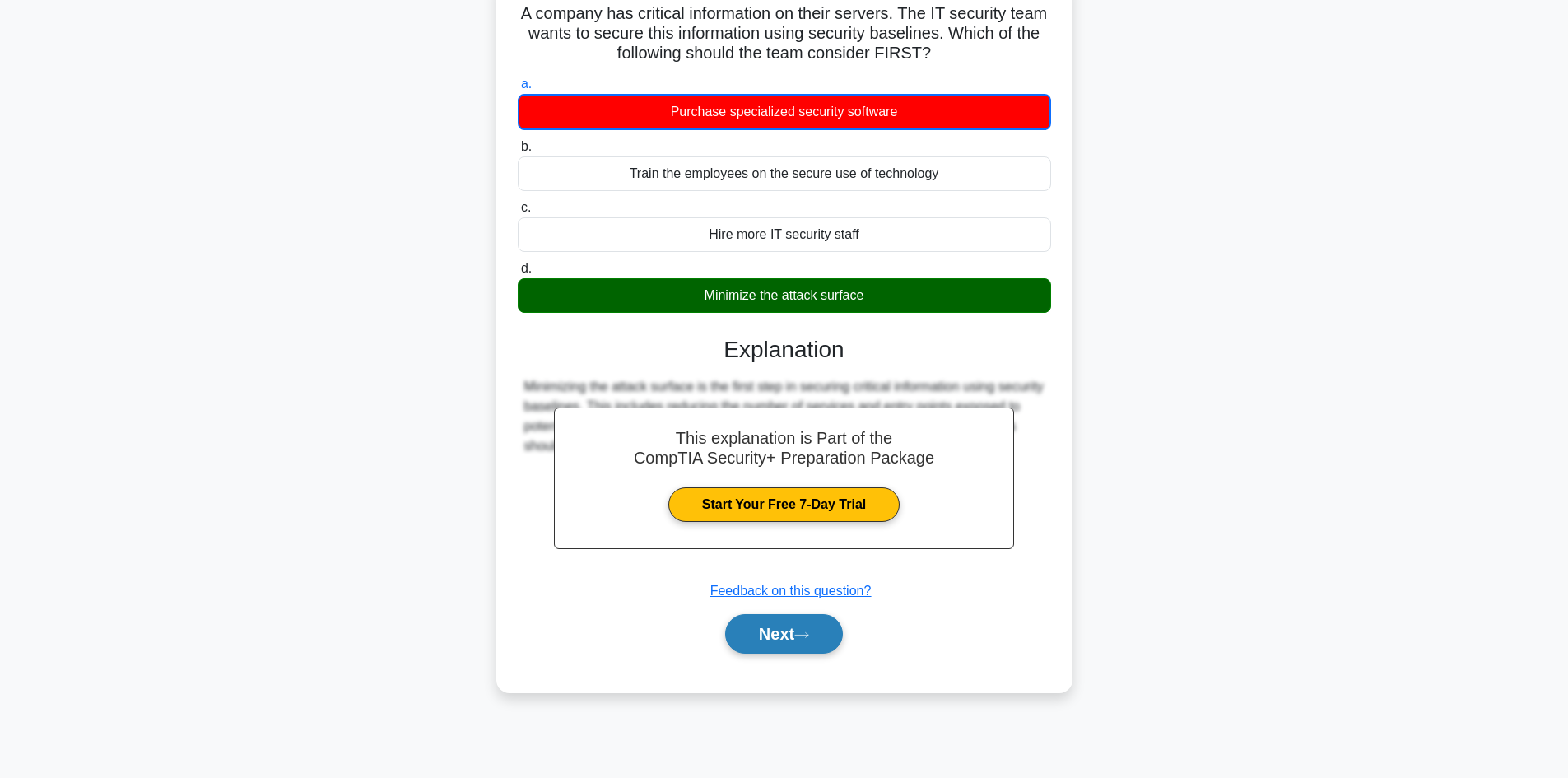
click at [823, 639] on button "Next" at bounding box center [784, 634] width 118 height 40
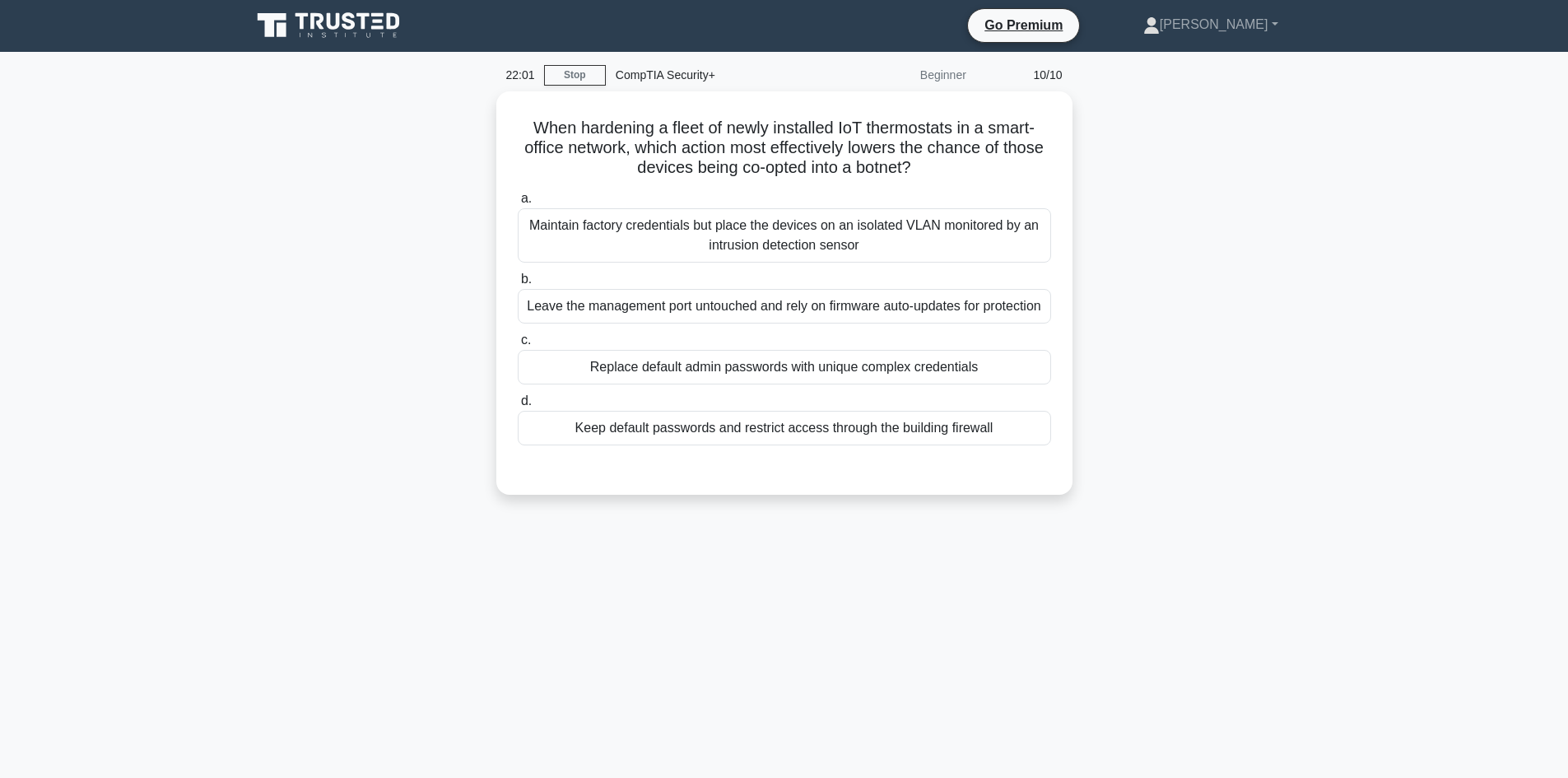
scroll to position [0, 0]
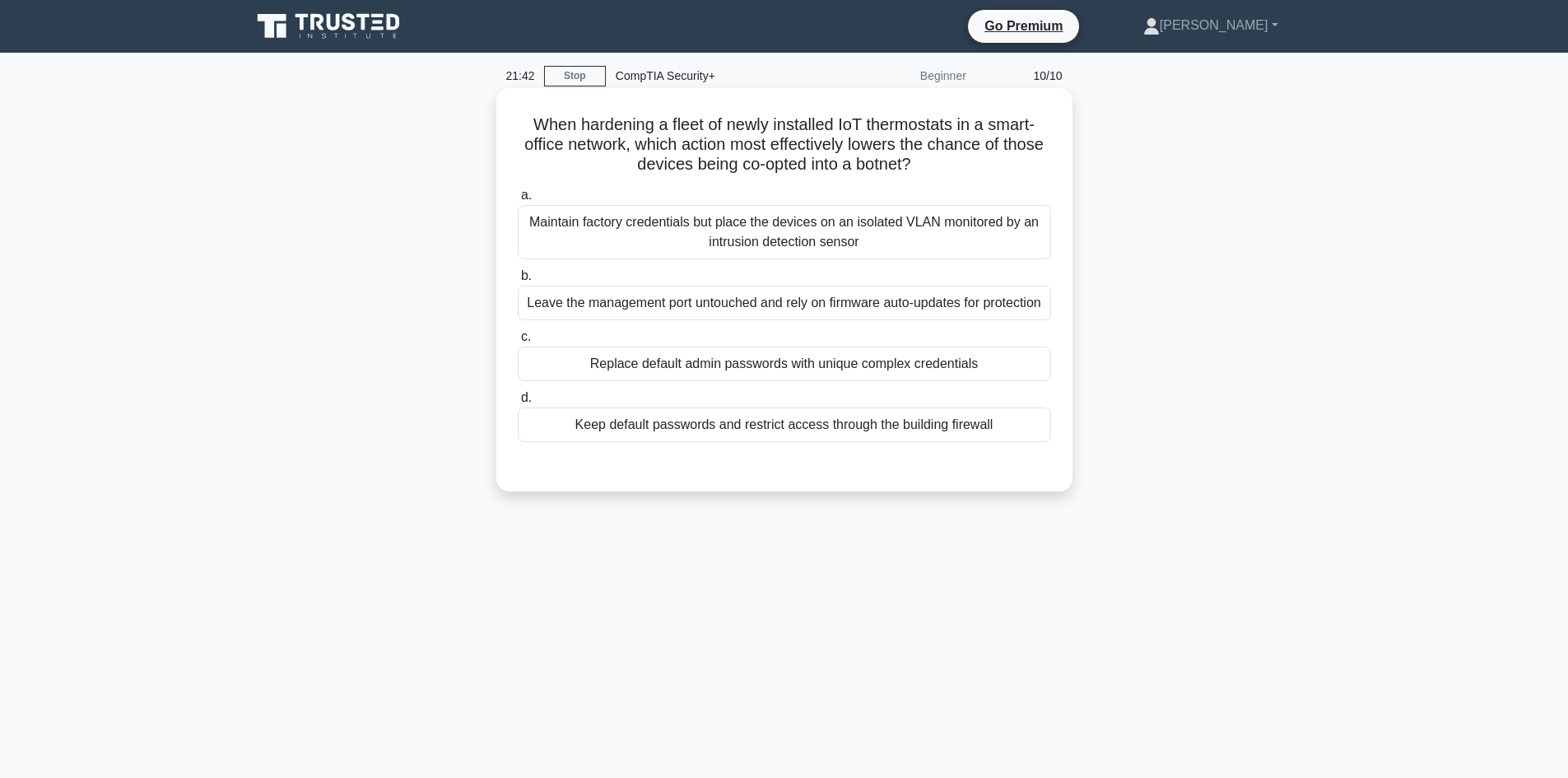
click at [944, 229] on div "Maintain factory credentials but place the devices on an isolated VLAN monitore…" at bounding box center [784, 231] width 534 height 54
click at [518, 201] on input "a. Maintain factory credentials but place the devices on an isolated VLAN monit…" at bounding box center [518, 195] width 0 height 11
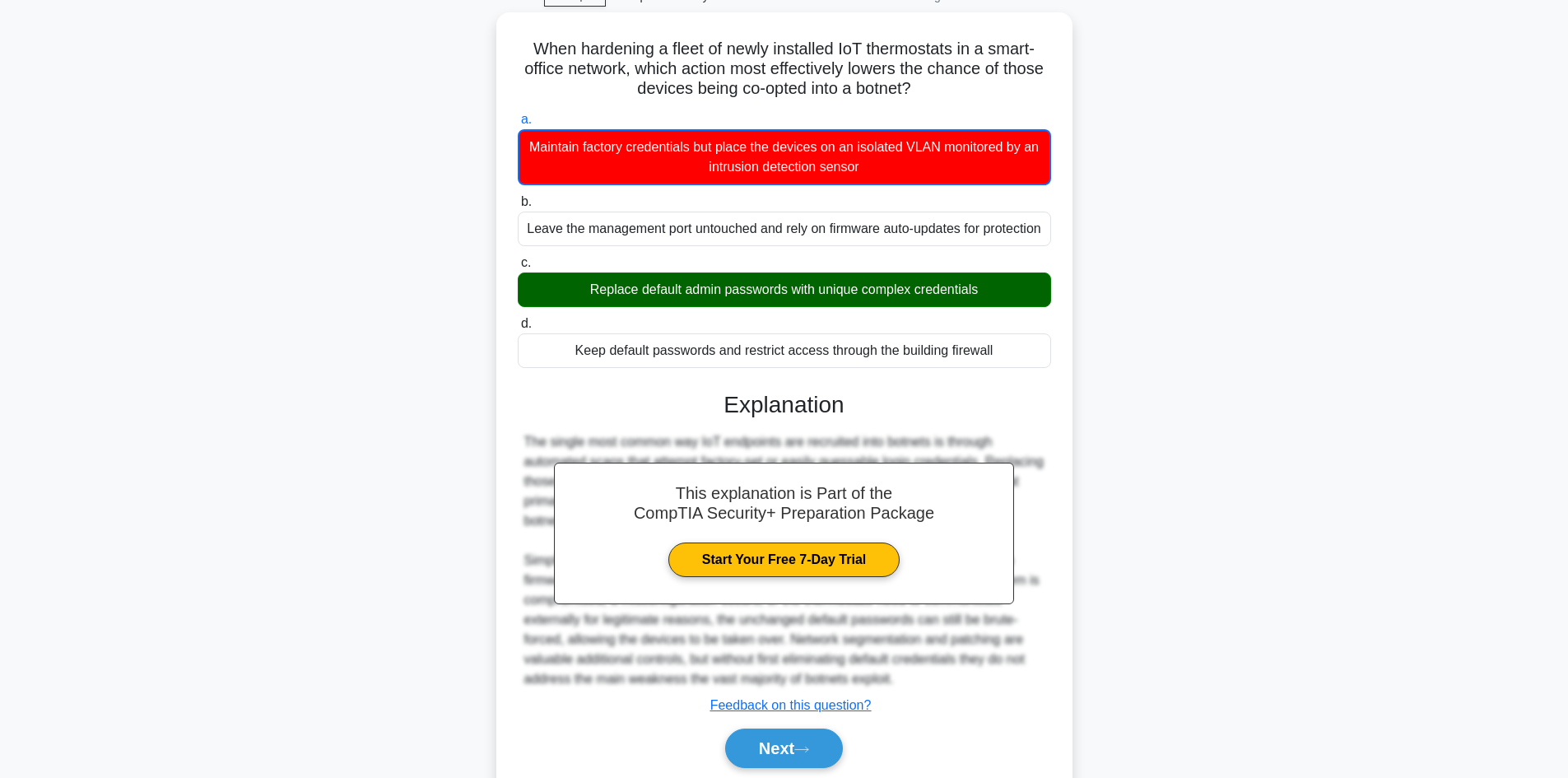
scroll to position [156, 0]
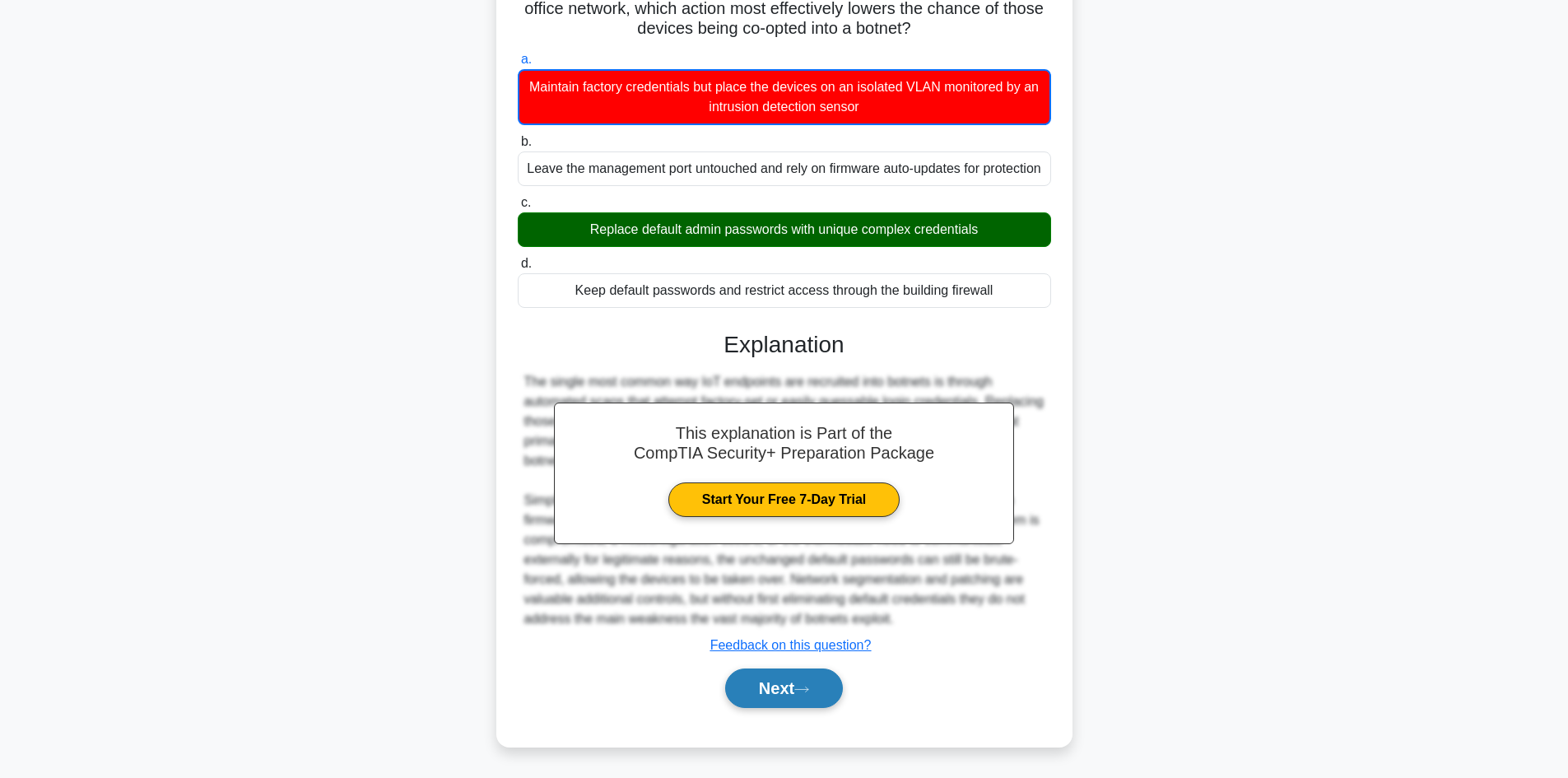
click at [780, 687] on button "Next" at bounding box center [784, 688] width 118 height 40
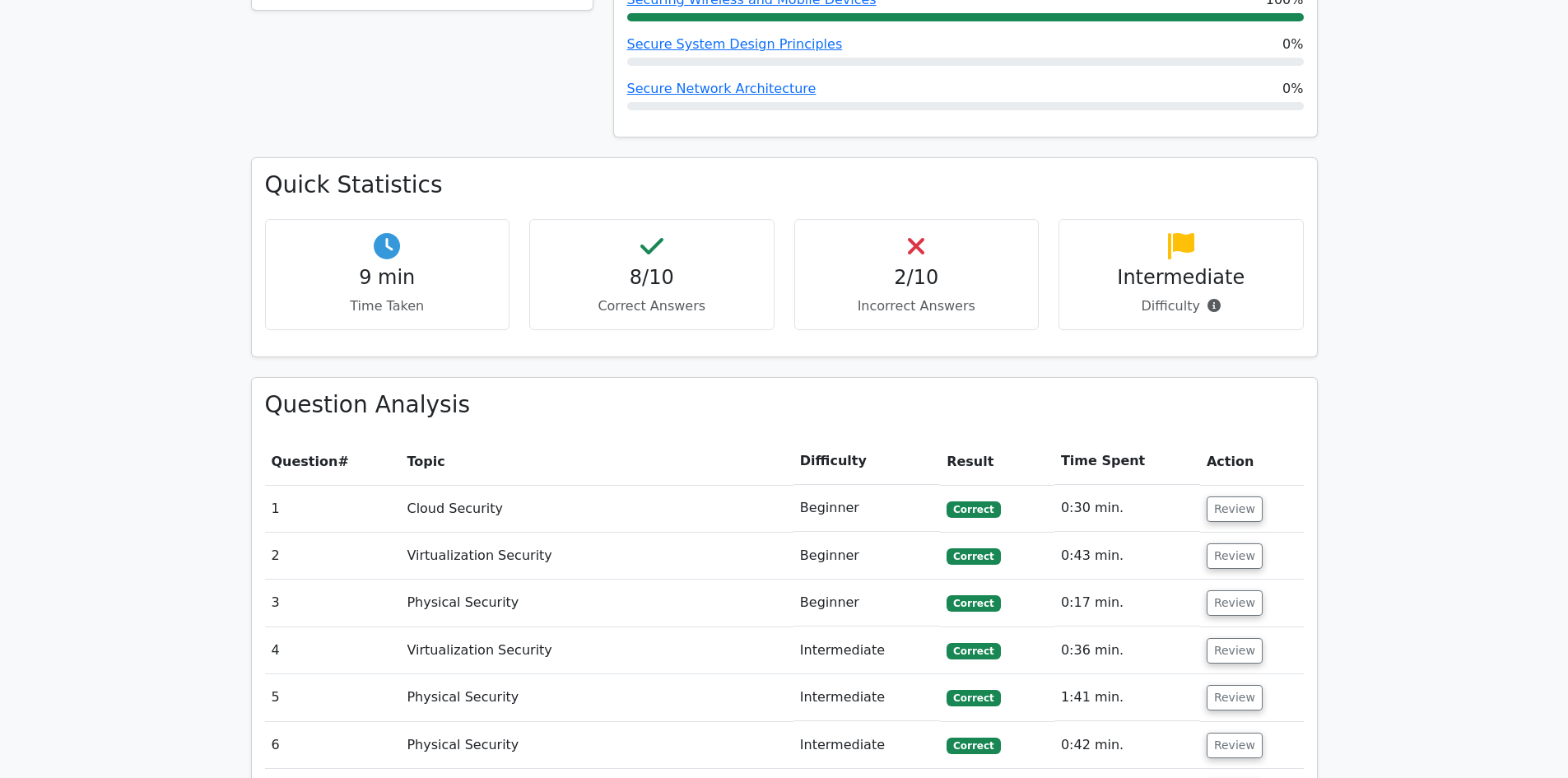
scroll to position [1235, 0]
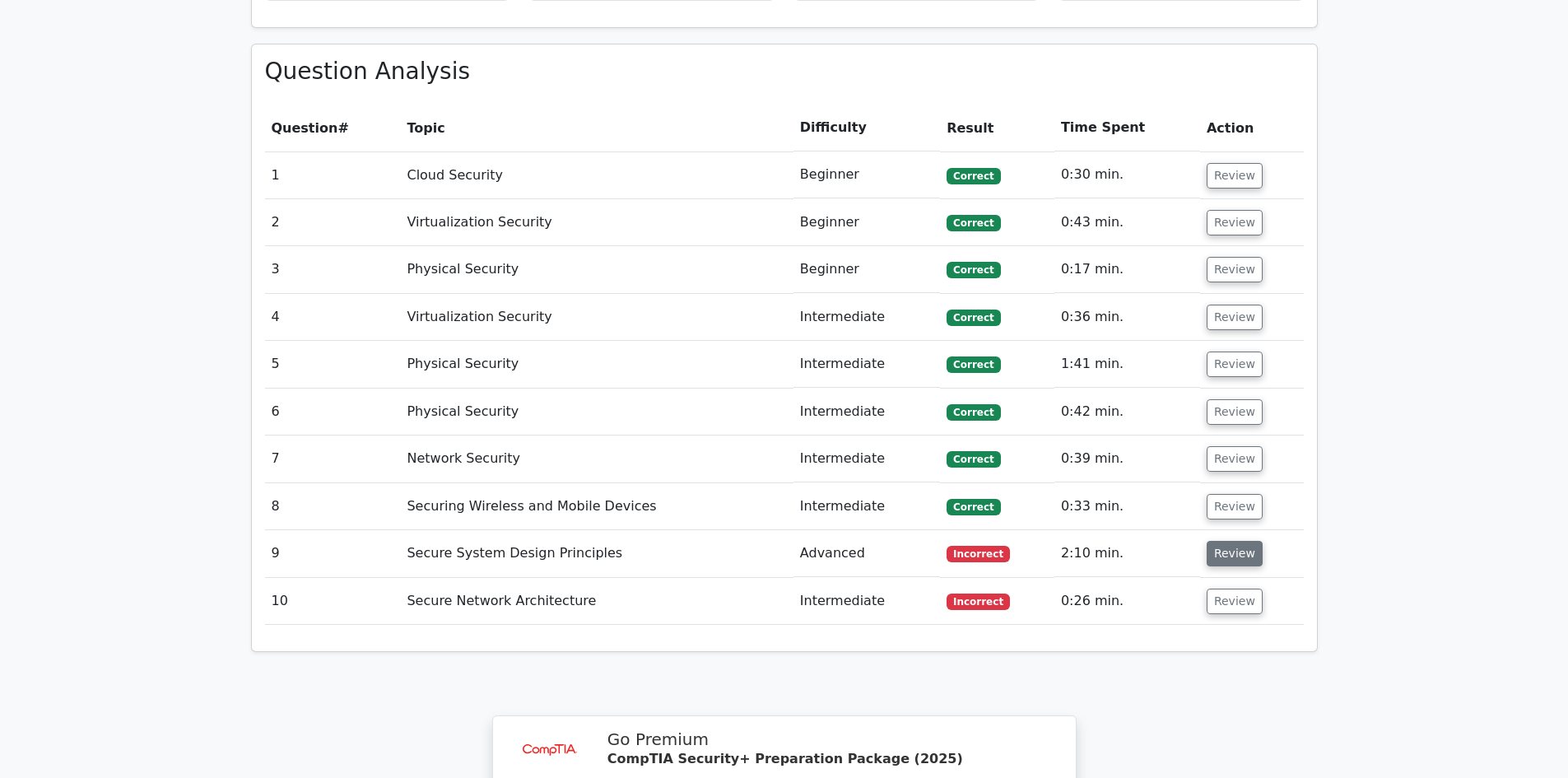
click at [1219, 541] on button "Review" at bounding box center [1234, 554] width 56 height 26
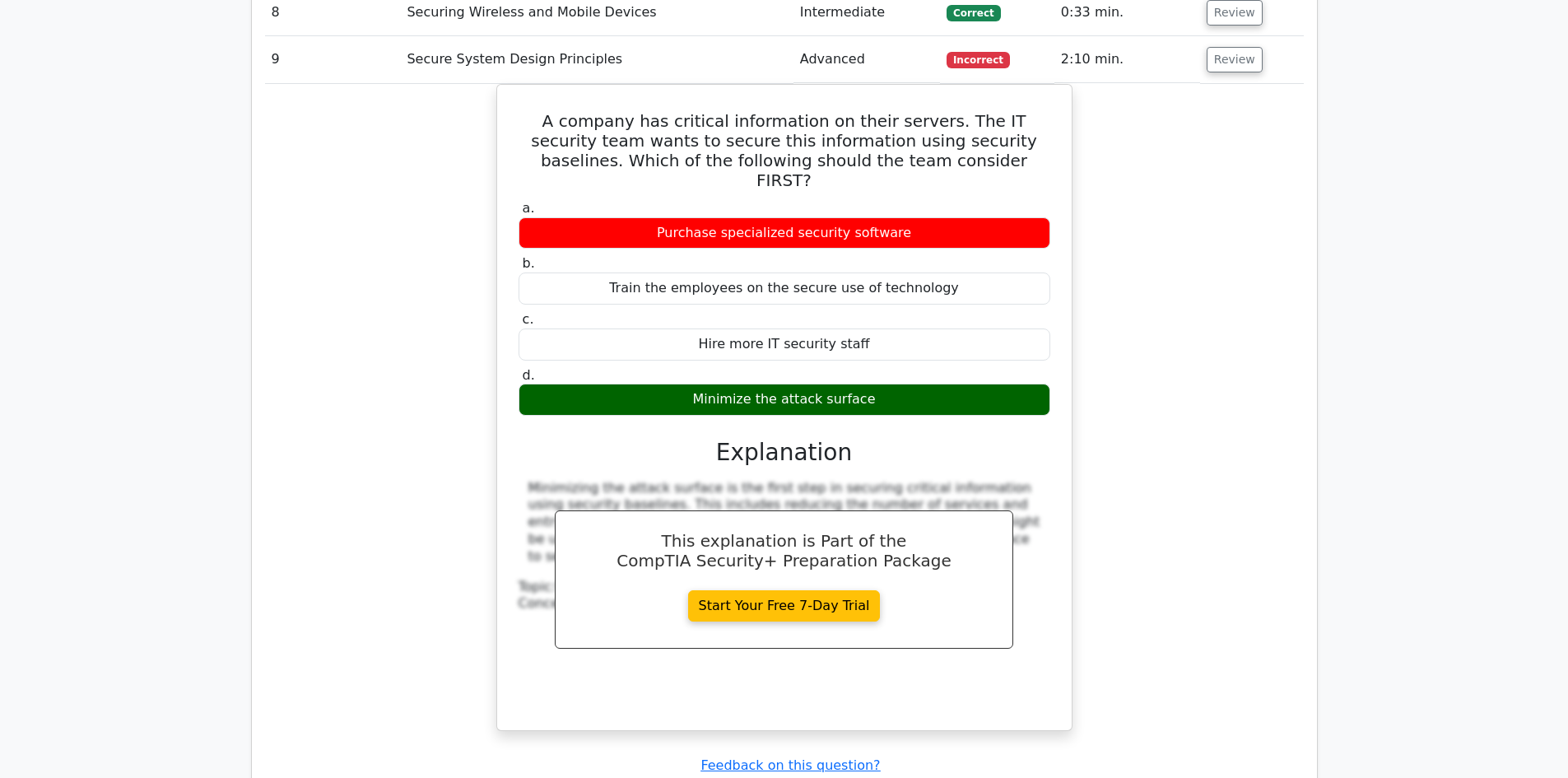
scroll to position [1976, 0]
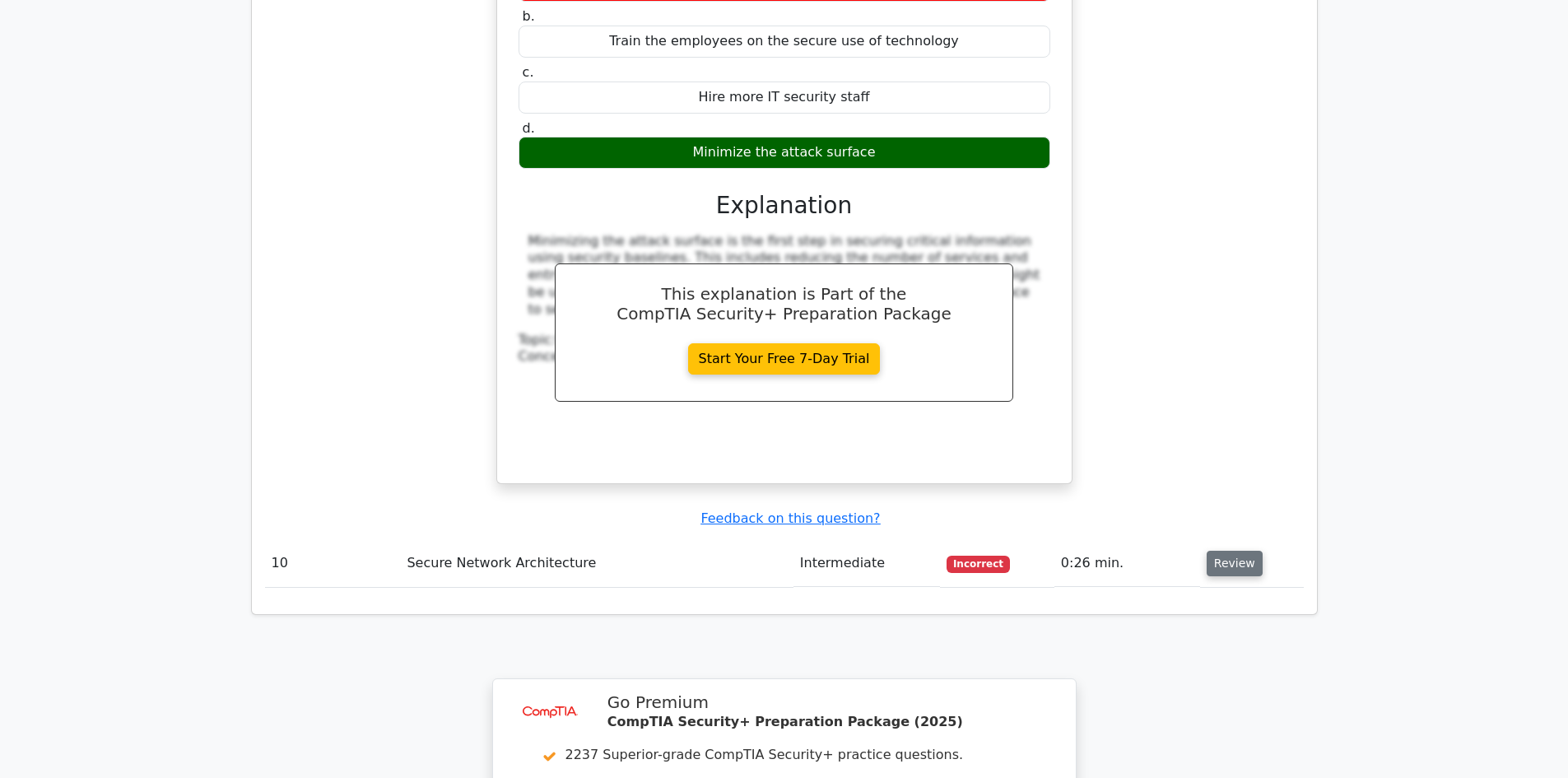
click at [1230, 551] on button "Review" at bounding box center [1234, 563] width 56 height 26
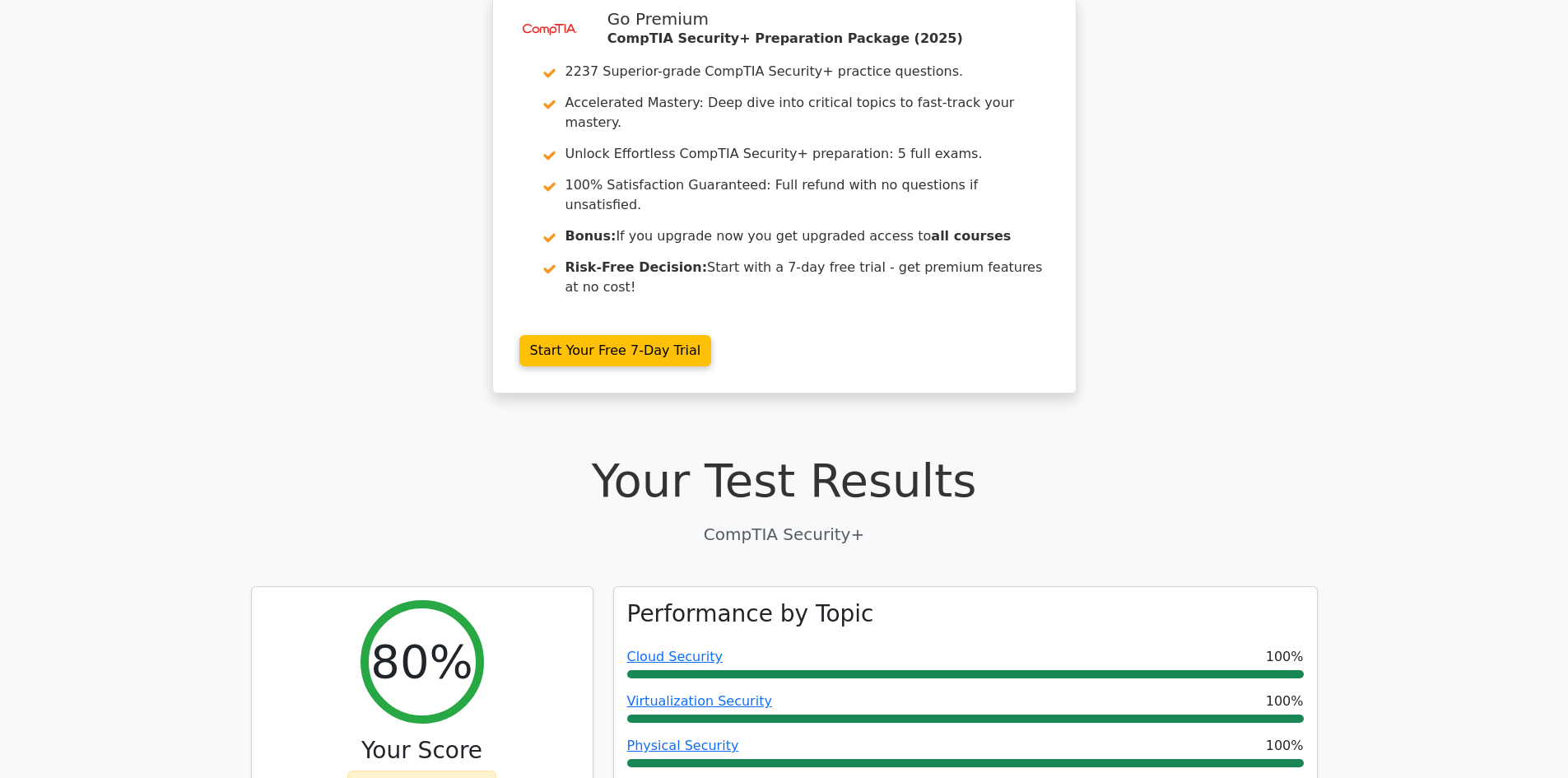
scroll to position [0, 0]
